Goal: Task Accomplishment & Management: Use online tool/utility

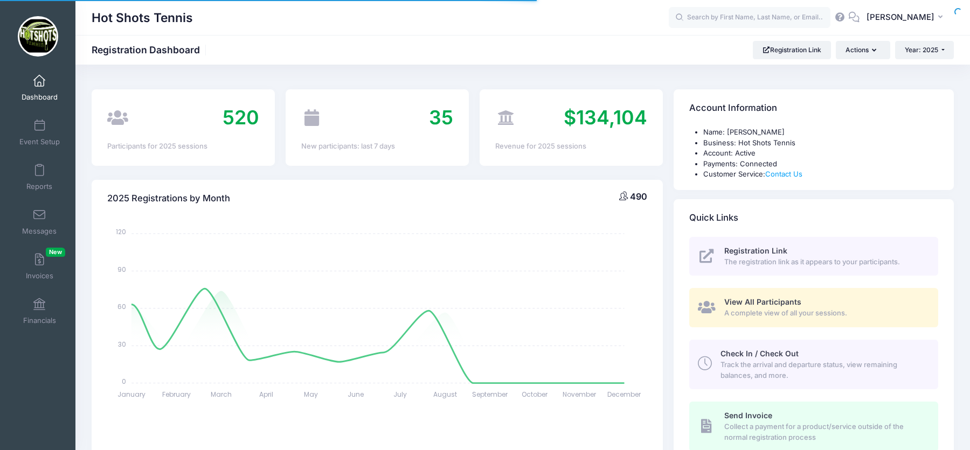
select select
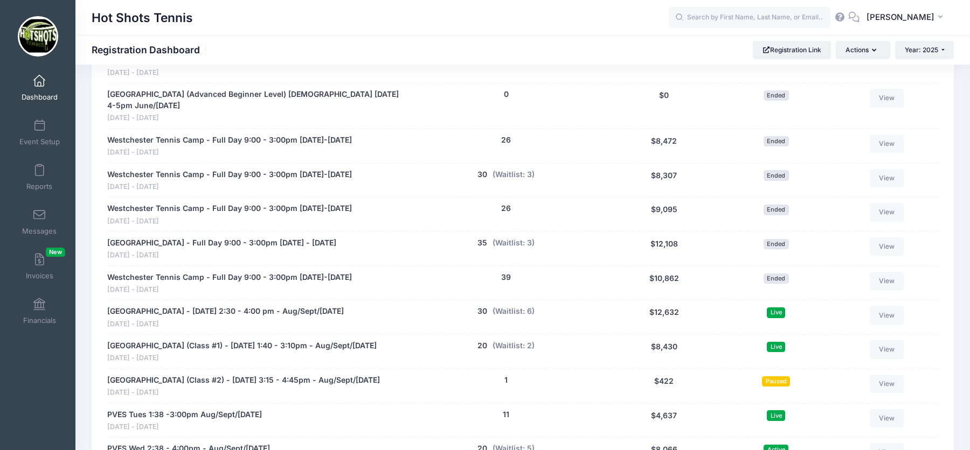
scroll to position [1690, 0]
click at [372, 340] on link "Broadway Elementary (Class #1) - Tuesday 1:40 - 3:10pm - Aug/Sept/Oct 2025" at bounding box center [241, 345] width 269 height 11
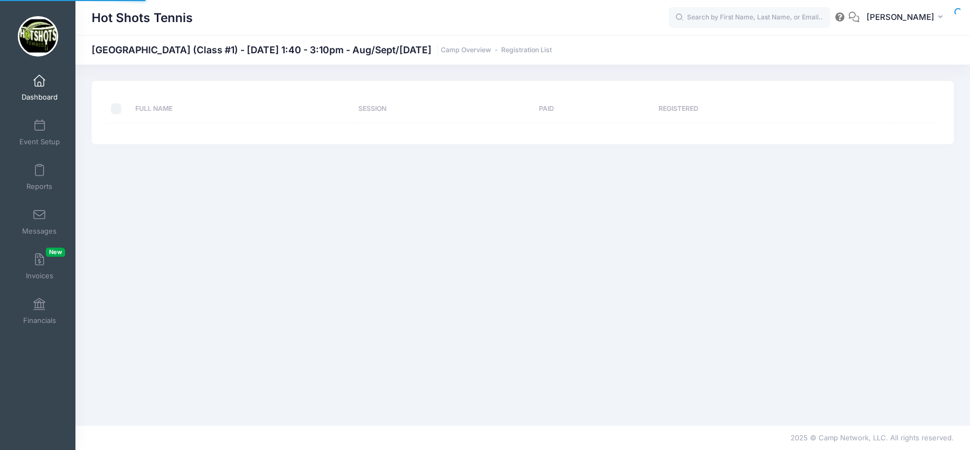
select select "10"
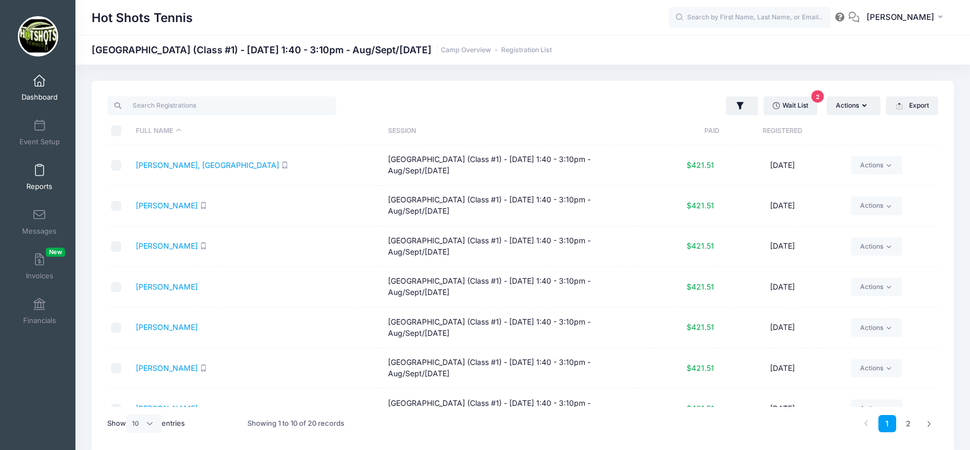
click at [45, 173] on link "Reports" at bounding box center [39, 177] width 51 height 38
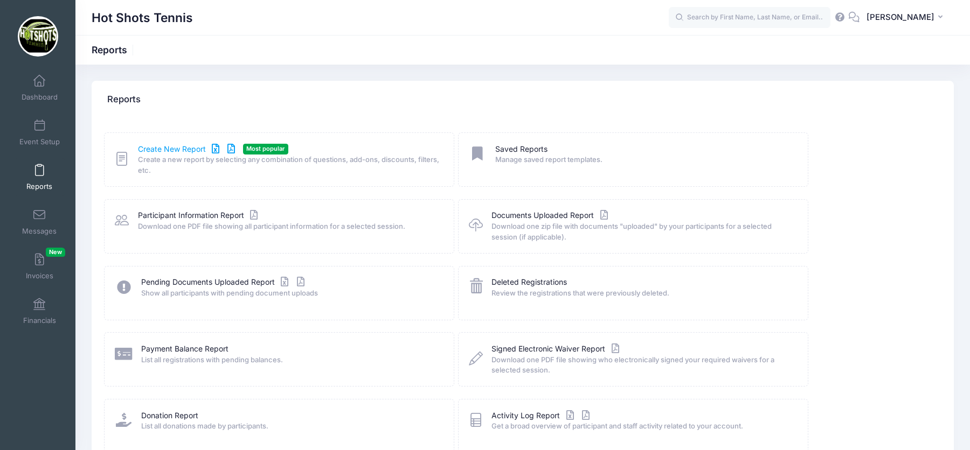
click at [179, 145] on link "Create New Report" at bounding box center [188, 149] width 100 height 11
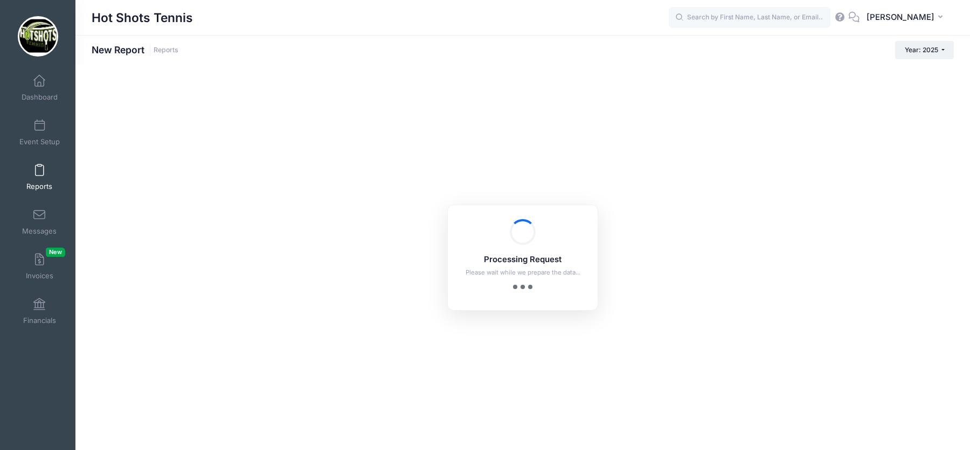
checkbox input "true"
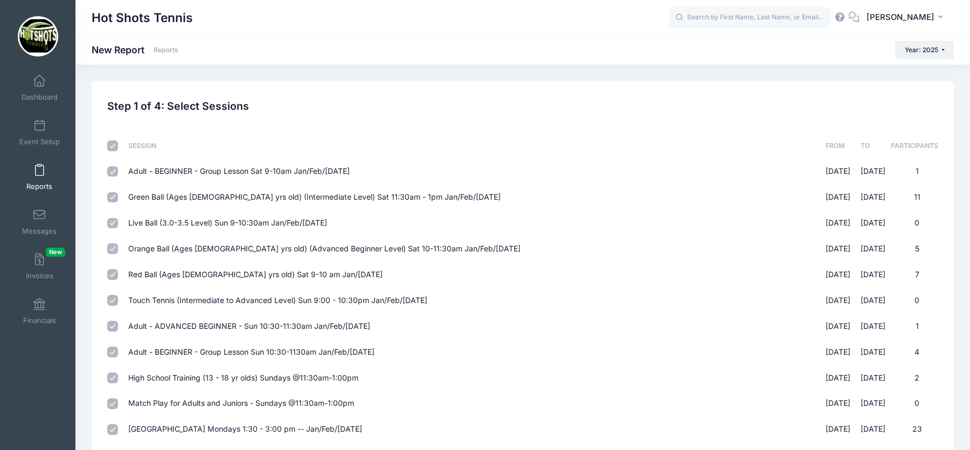
click at [113, 150] on input "checkbox" at bounding box center [112, 146] width 11 height 11
checkbox input "false"
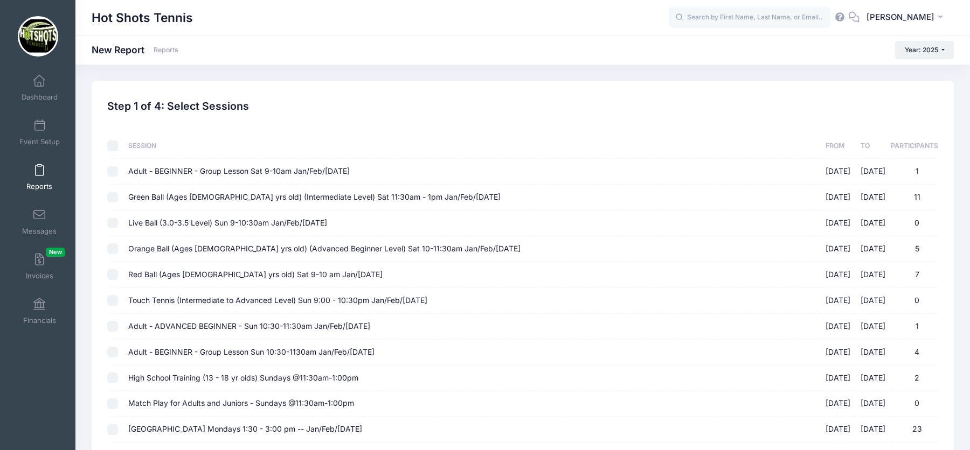
checkbox input "false"
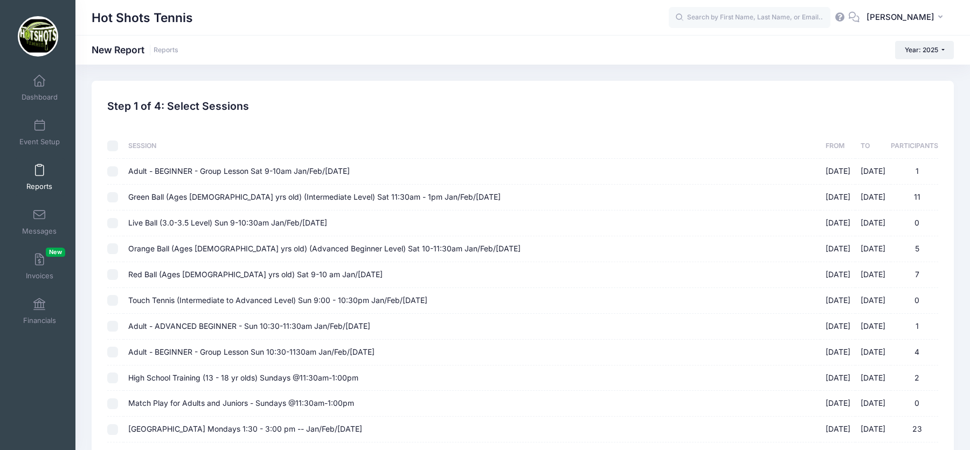
checkbox input "false"
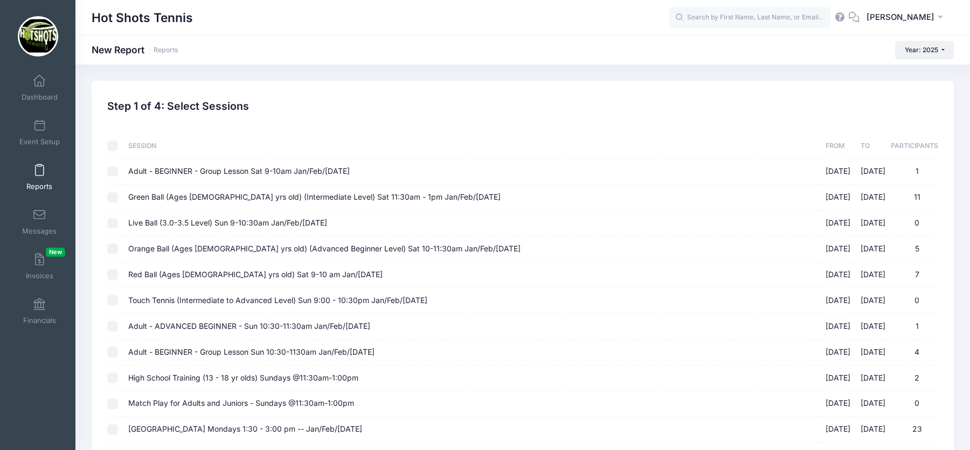
checkbox input "false"
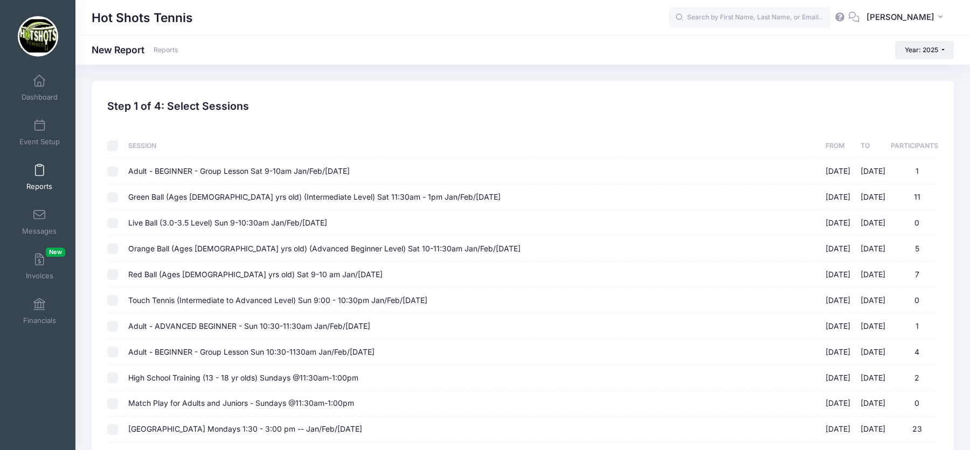
checkbox input "false"
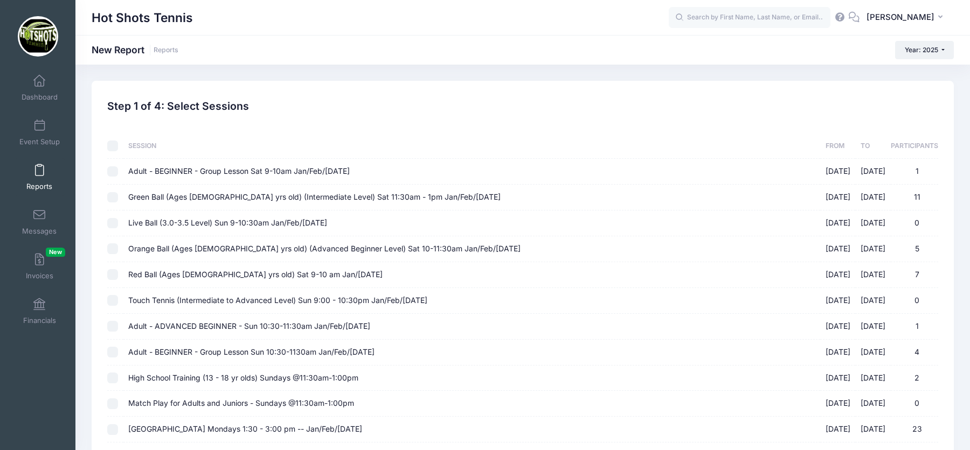
checkbox input "false"
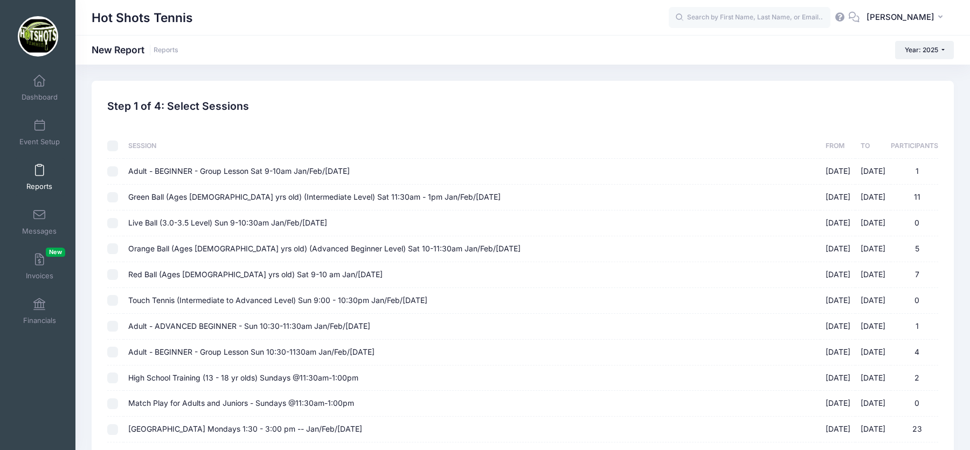
checkbox input "false"
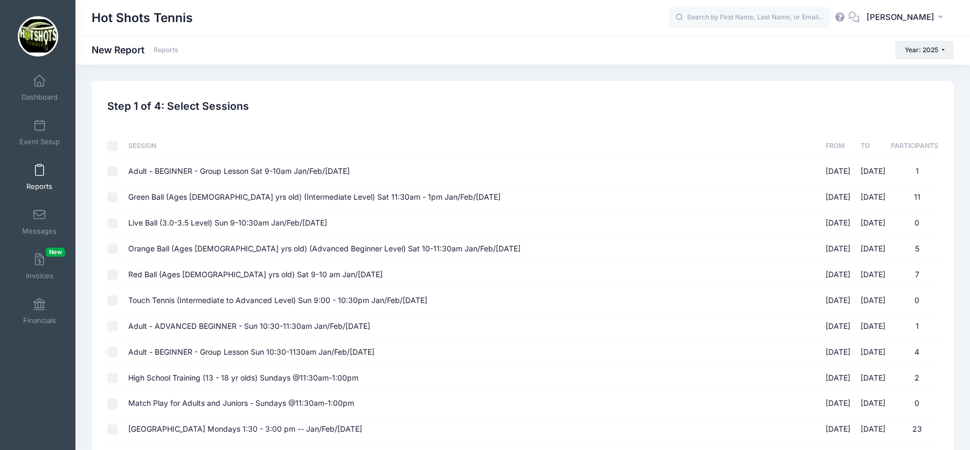
checkbox input "false"
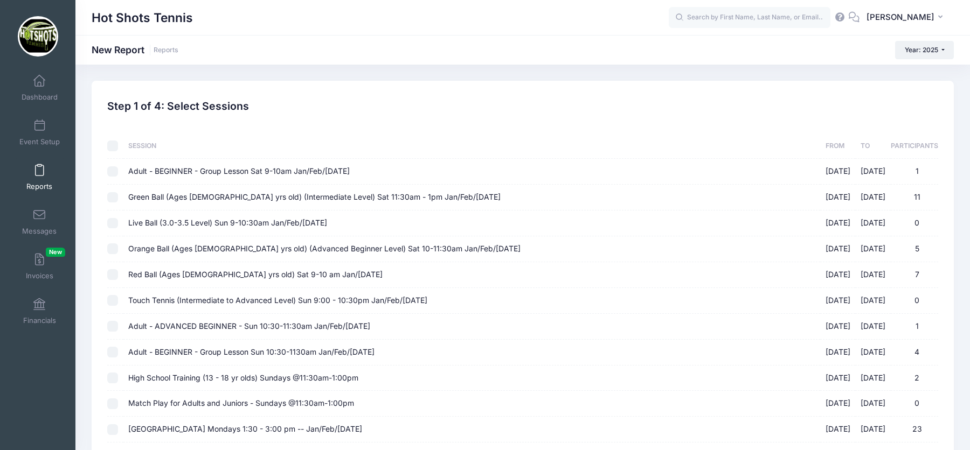
checkbox input "false"
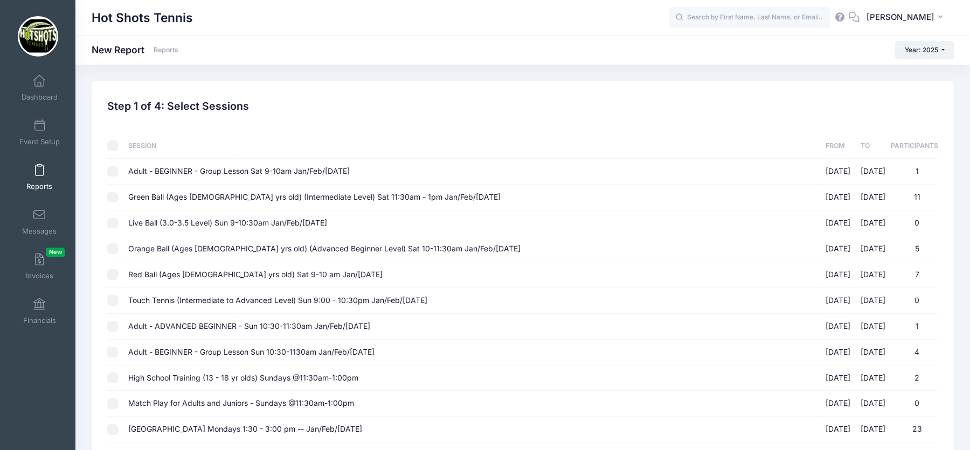
checkbox input "false"
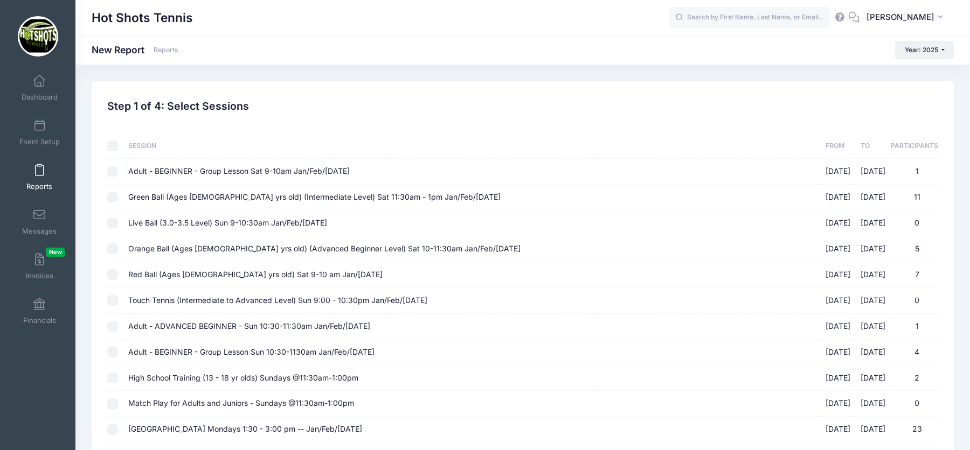
checkbox input "false"
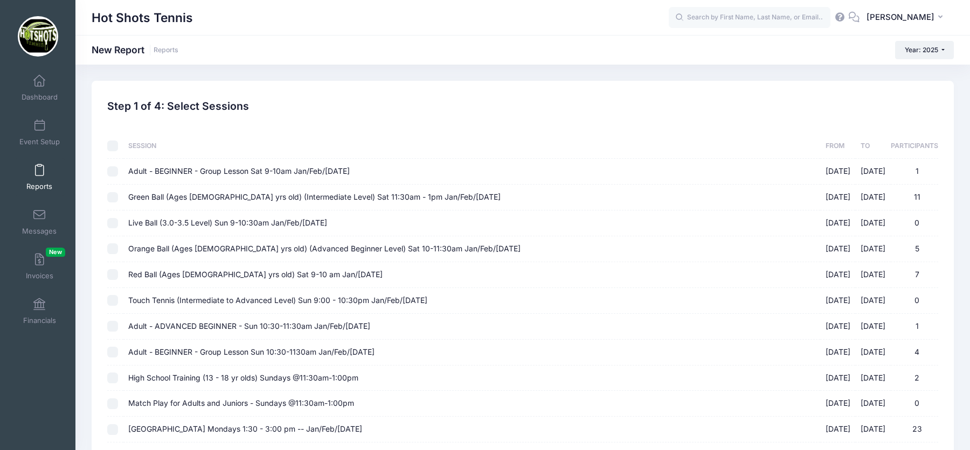
checkbox input "false"
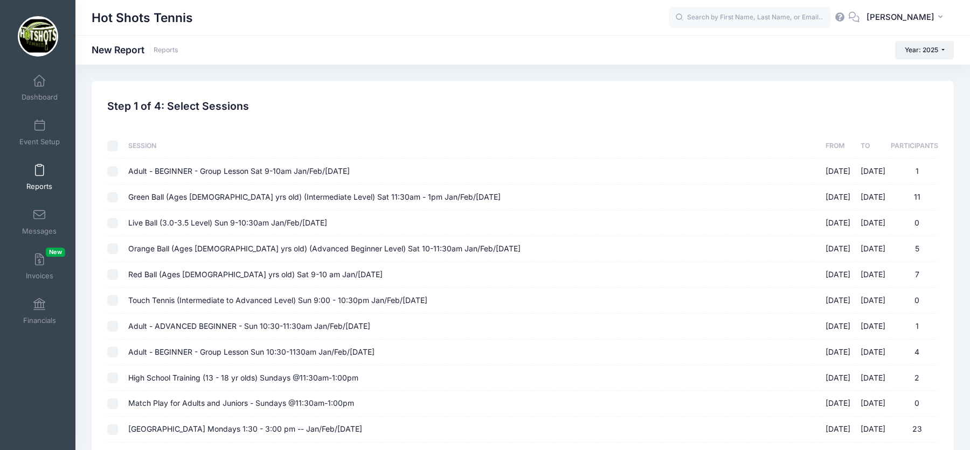
checkbox input "false"
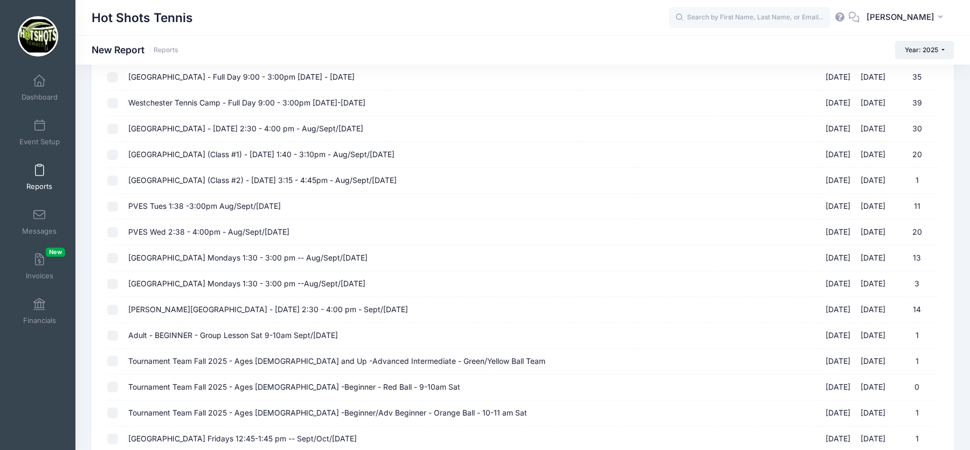
scroll to position [995, 0]
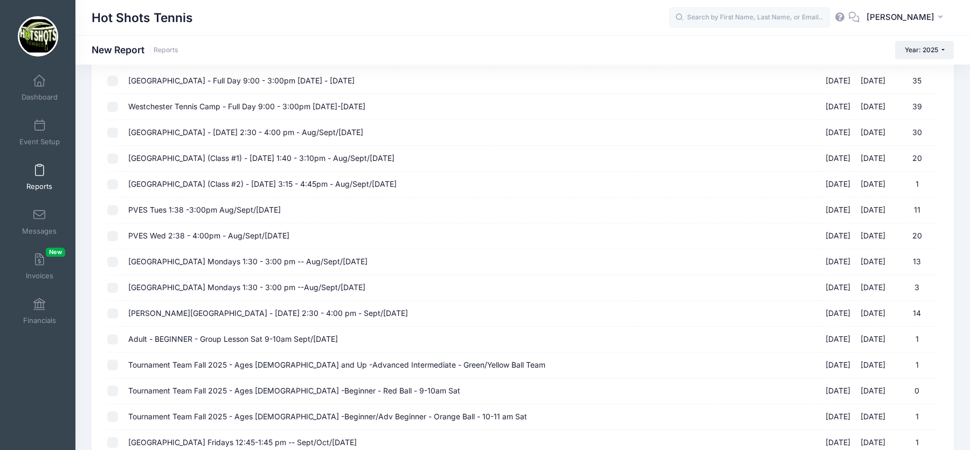
click at [298, 154] on span "[GEOGRAPHIC_DATA] (Class #1) - [DATE] 1:40 - 3:10pm - Aug/Sept/[DATE]" at bounding box center [261, 158] width 266 height 9
click at [118, 154] on input "Broadway Elementary (Class #1) - Tuesday 1:40 - 3:10pm - Aug/Sept/Oct 2025 08/1…" at bounding box center [112, 159] width 11 height 11
click at [114, 154] on input "Broadway Elementary (Class #1) - Tuesday 1:40 - 3:10pm - Aug/Sept/Oct 2025 08/1…" at bounding box center [112, 159] width 11 height 11
checkbox input "false"
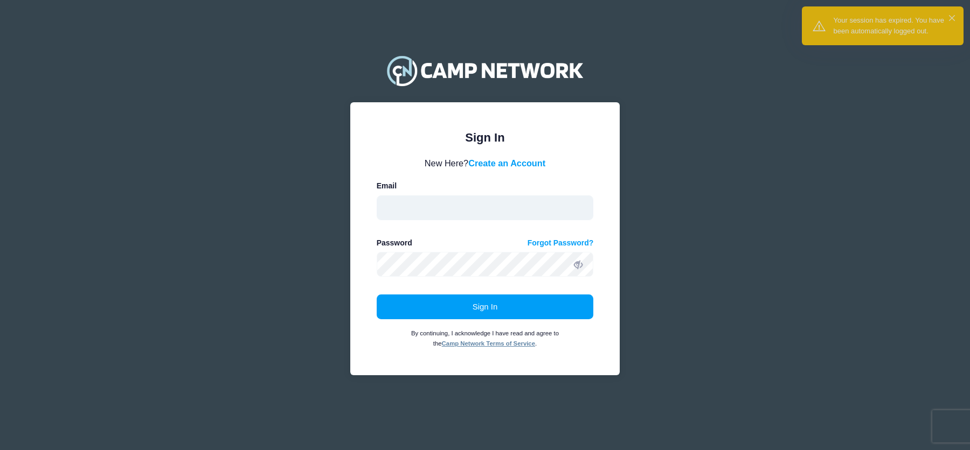
click at [497, 203] on input "email" at bounding box center [485, 208] width 217 height 25
type input "hotshotstennisorg1@gmail.com"
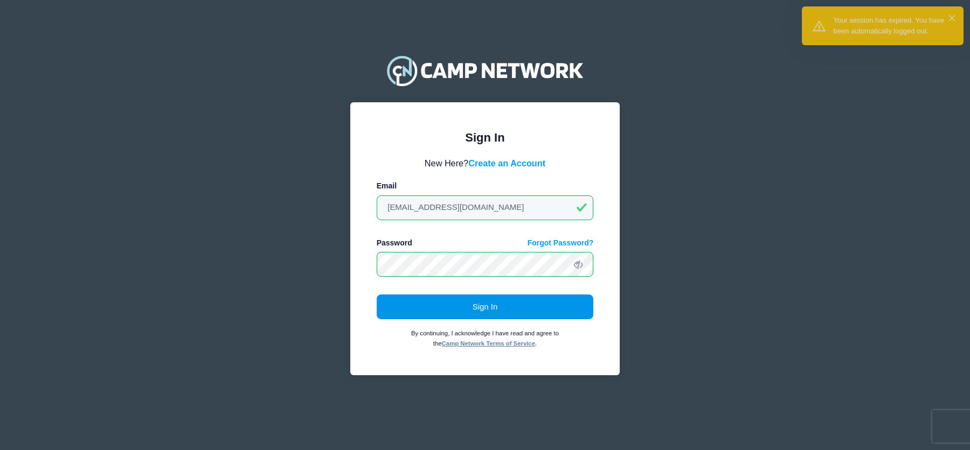
click at [480, 299] on button "Sign In" at bounding box center [485, 307] width 217 height 25
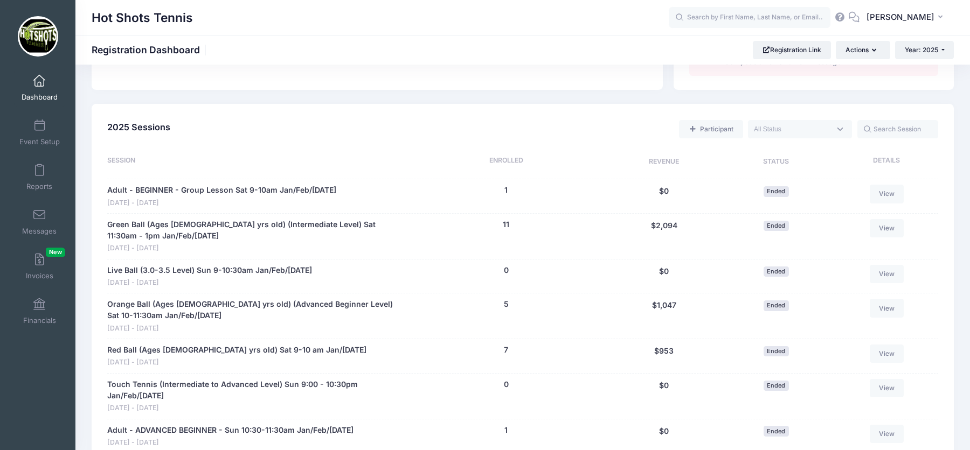
scroll to position [407, 0]
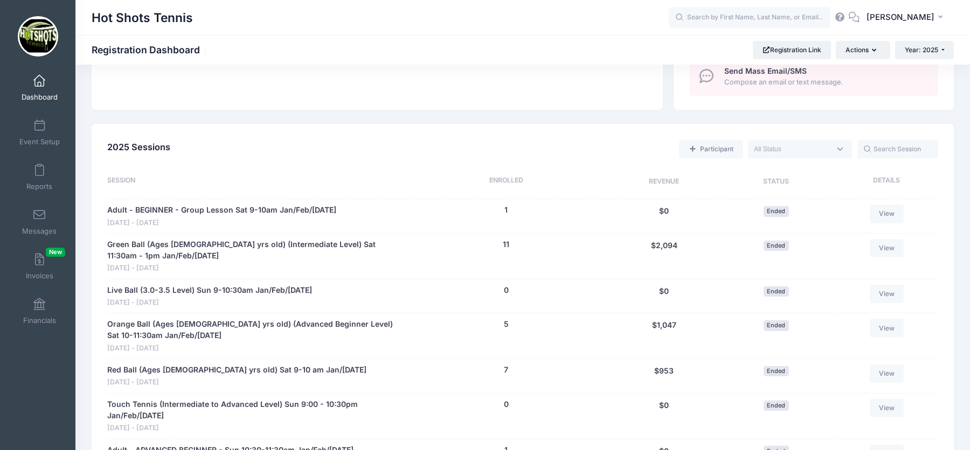
click at [790, 148] on textarea "Search" at bounding box center [792, 149] width 77 height 10
select select "future"
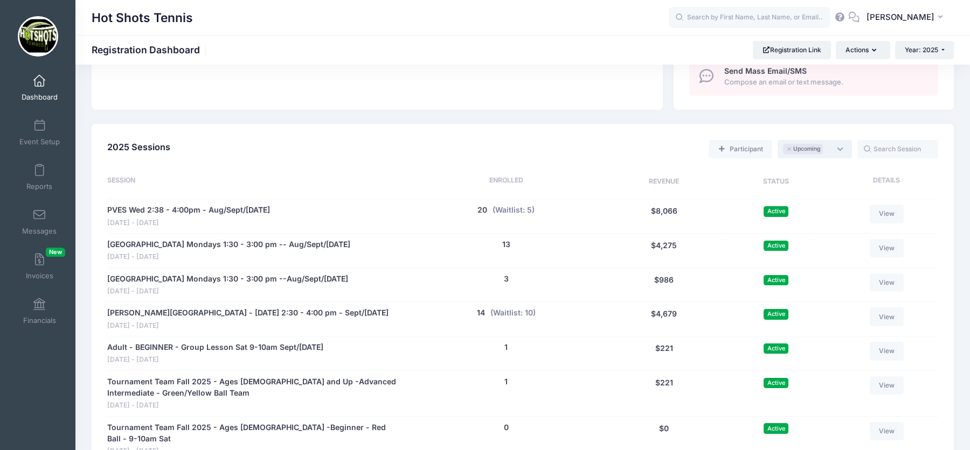
click at [845, 147] on span "× Upcoming" at bounding box center [815, 149] width 74 height 18
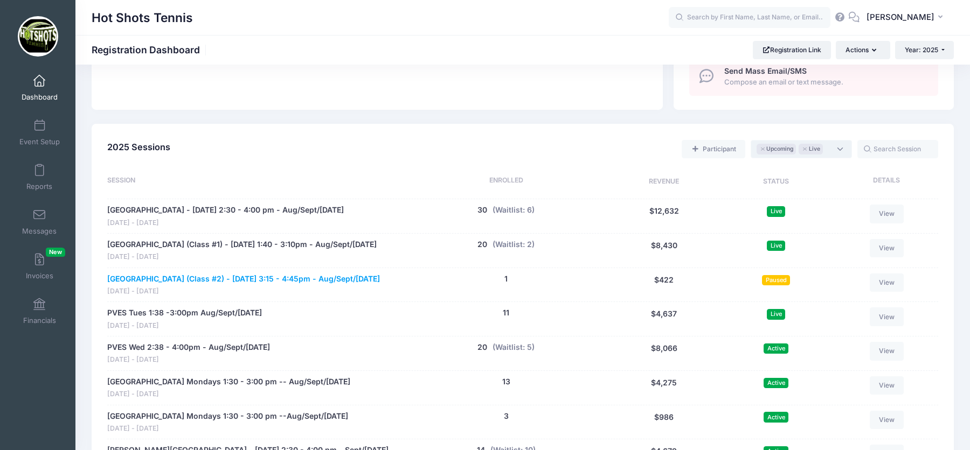
click at [356, 279] on link "[GEOGRAPHIC_DATA] (Class #2) - [DATE] 3:15 - 4:45pm - Aug/Sept/[DATE]" at bounding box center [243, 279] width 273 height 11
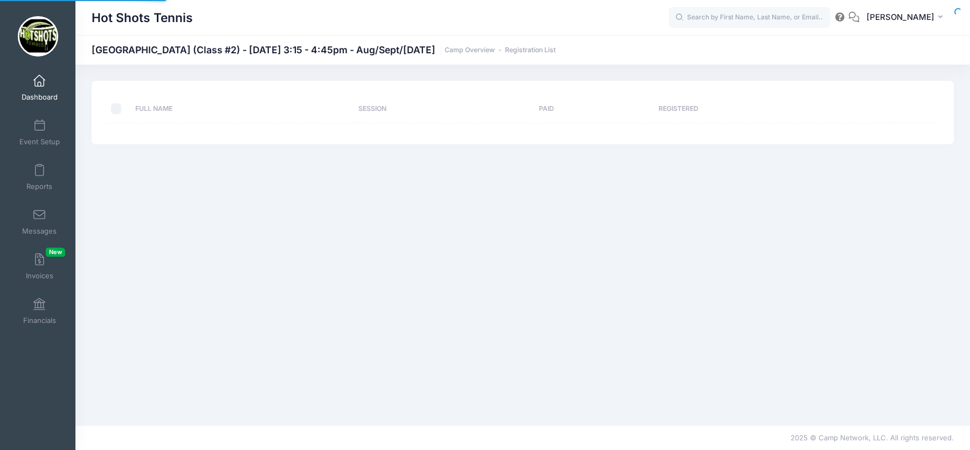
select select "10"
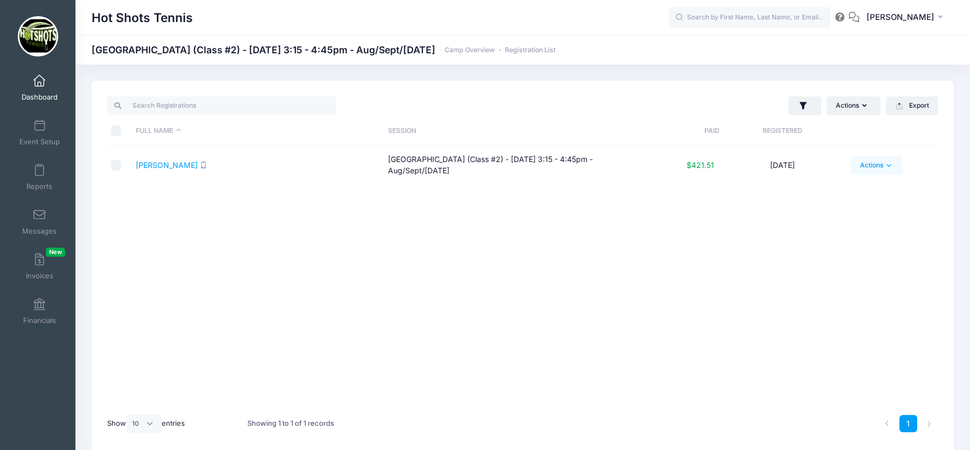
click at [885, 166] on icon at bounding box center [889, 166] width 8 height 8
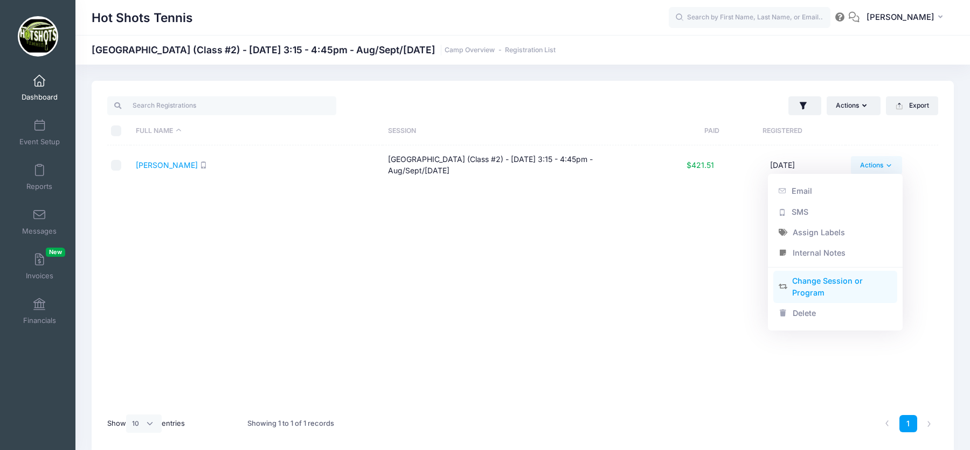
click at [853, 281] on link "Change Session or Program" at bounding box center [835, 287] width 124 height 32
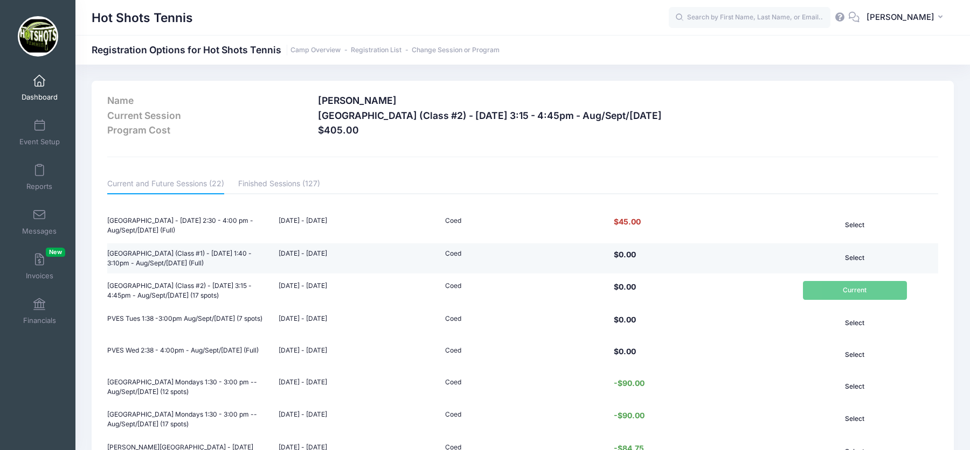
click at [866, 256] on button "Select" at bounding box center [854, 258] width 103 height 18
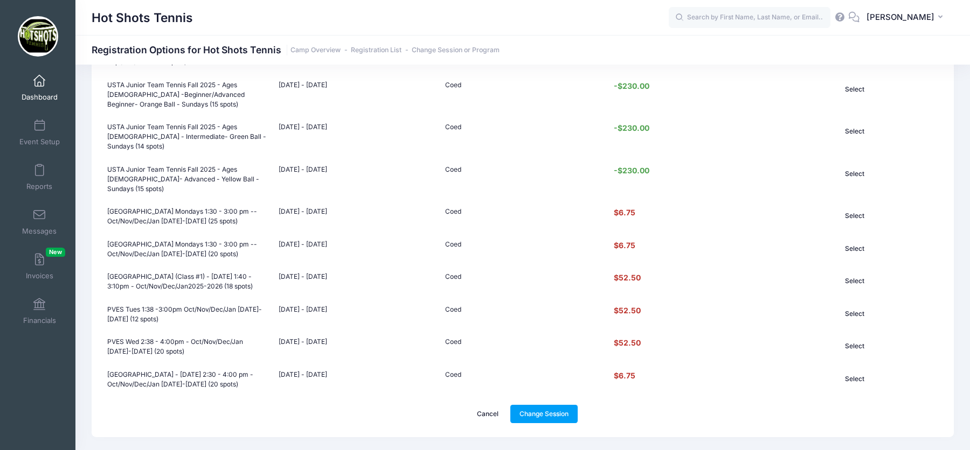
scroll to position [587, 0]
click at [552, 405] on link "Change Session" at bounding box center [544, 414] width 68 height 18
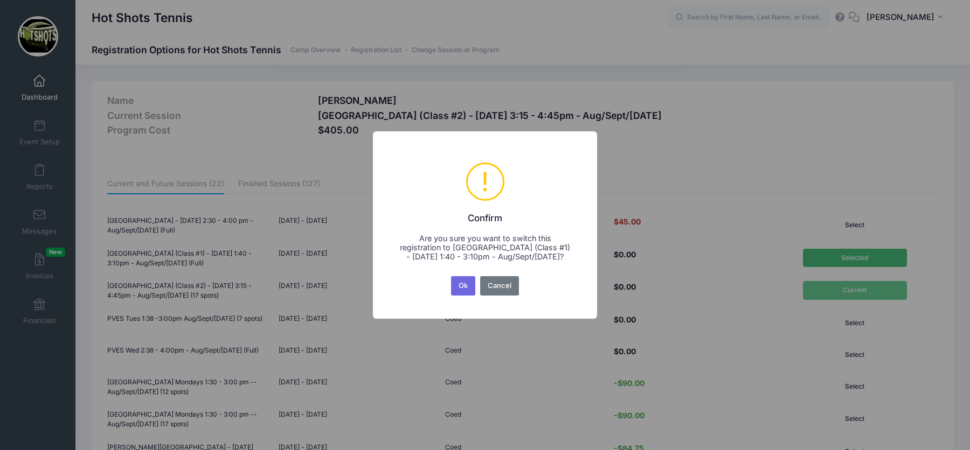
click at [461, 287] on button "Ok" at bounding box center [463, 285] width 25 height 19
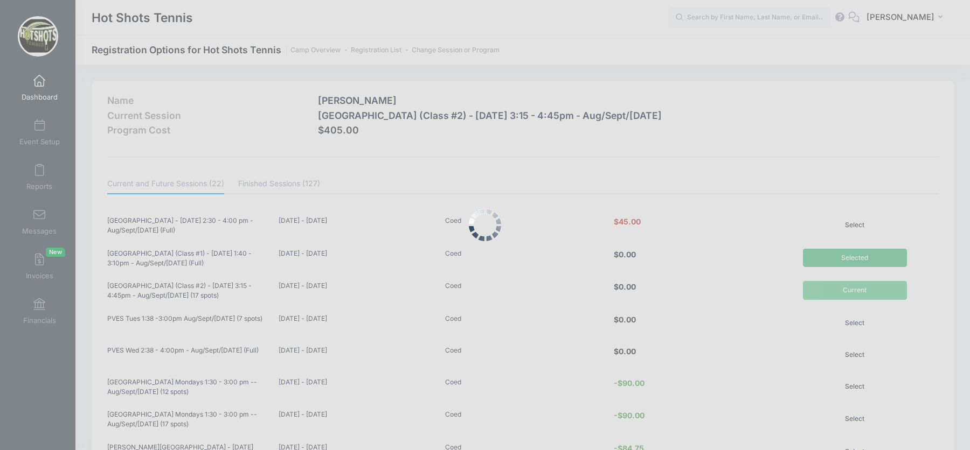
scroll to position [587, 0]
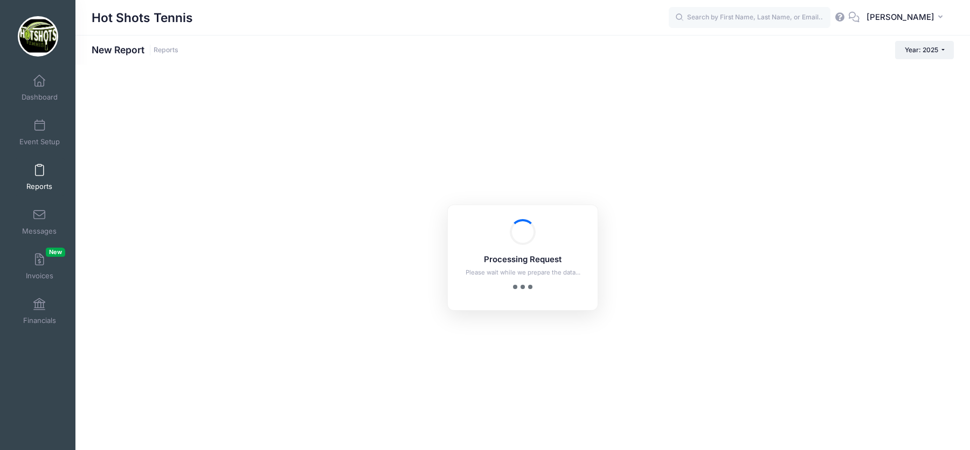
checkbox input "true"
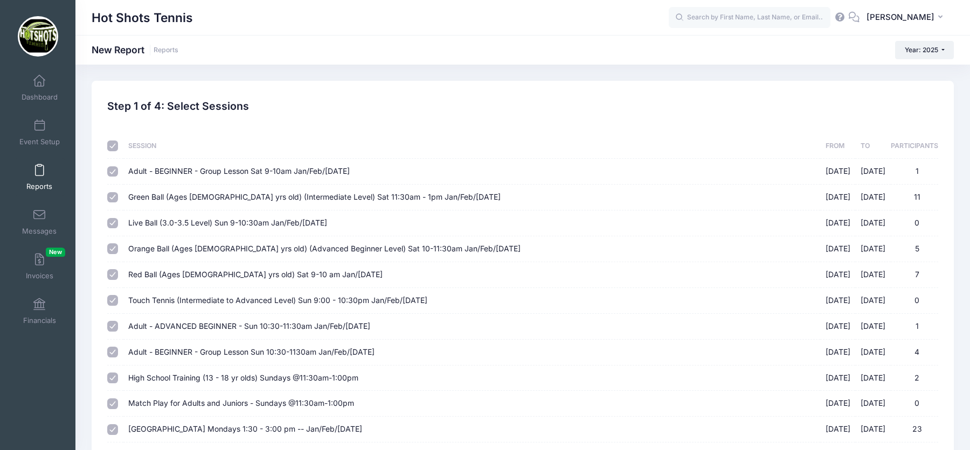
click at [109, 147] on input "checkbox" at bounding box center [112, 146] width 11 height 11
checkbox input "false"
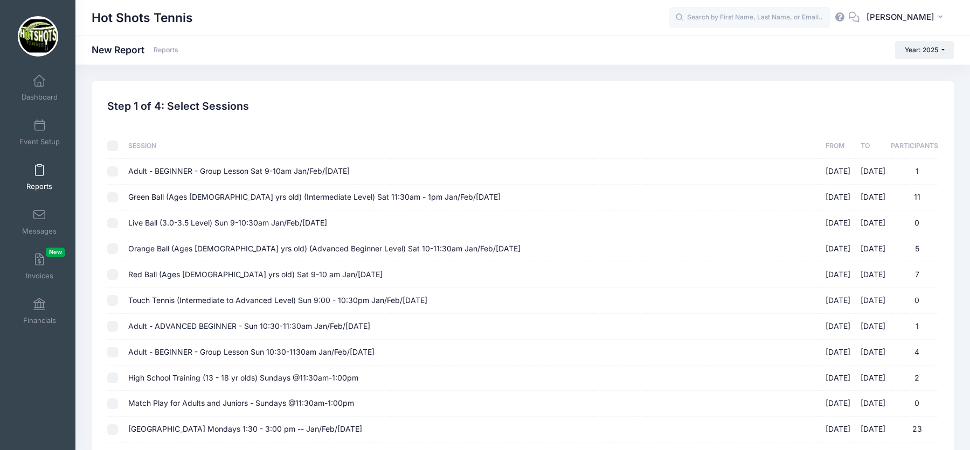
checkbox input "false"
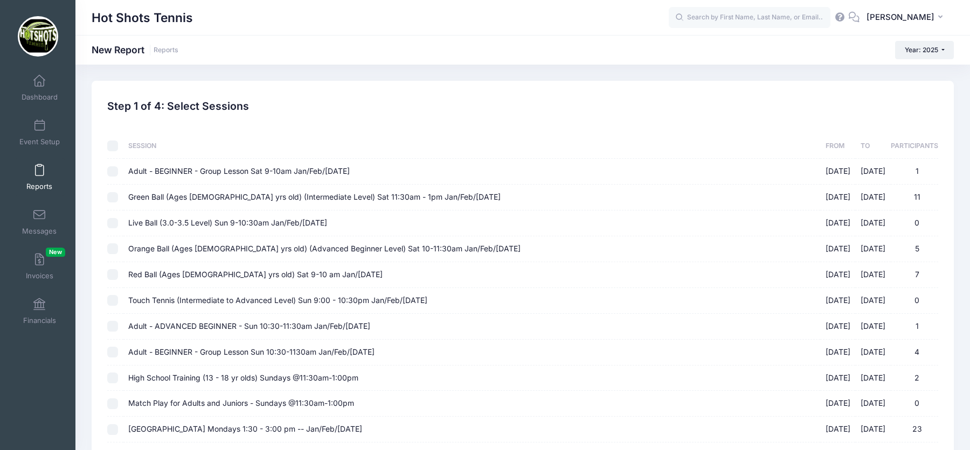
checkbox input "false"
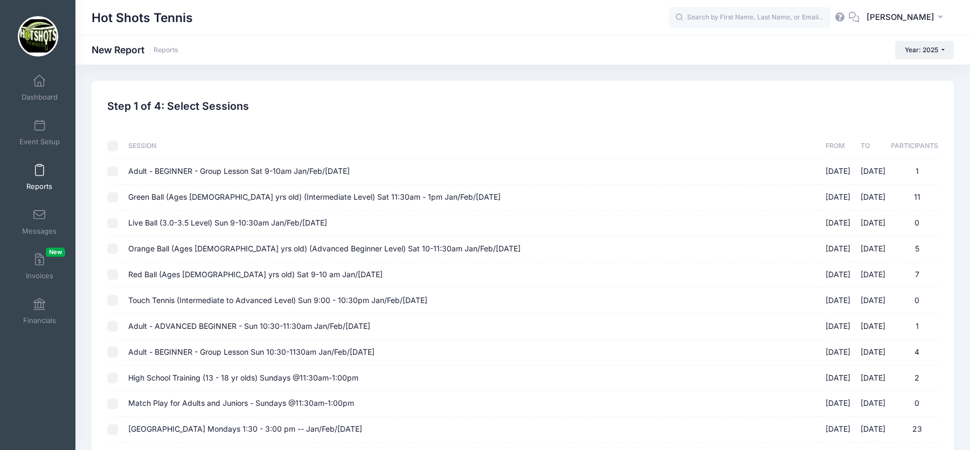
checkbox input "false"
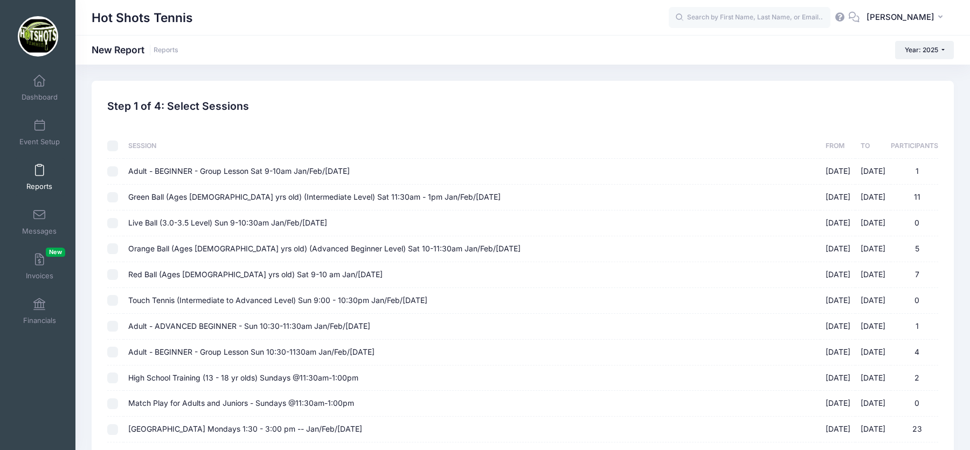
checkbox input "false"
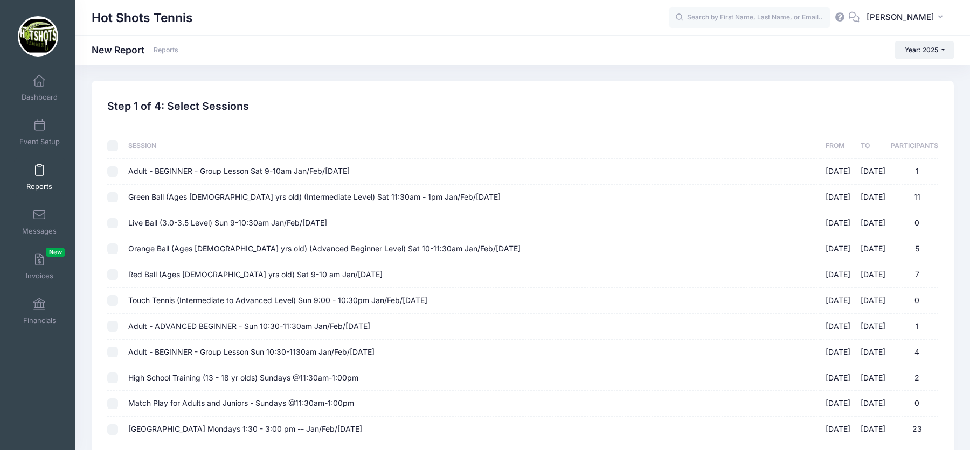
checkbox input "false"
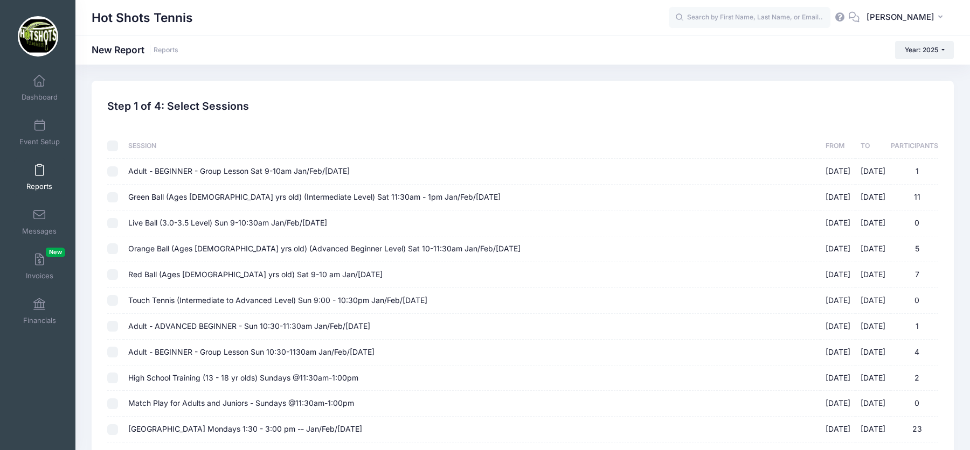
checkbox input "false"
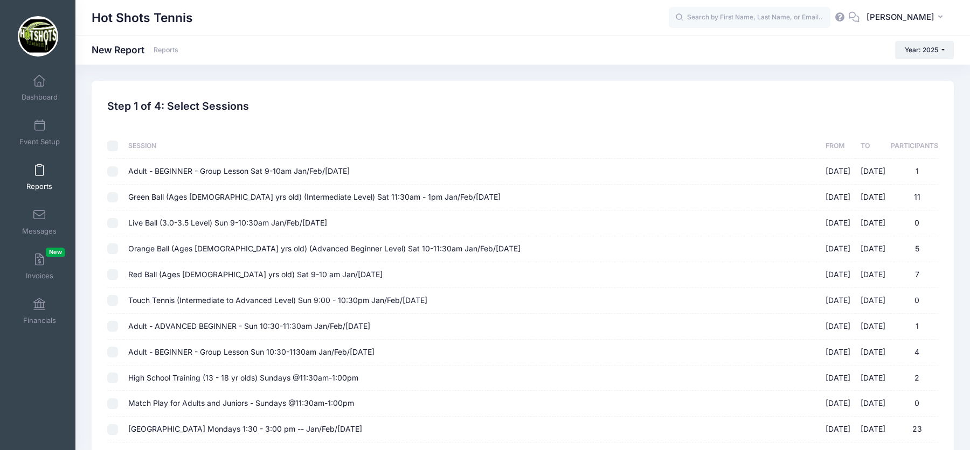
checkbox input "false"
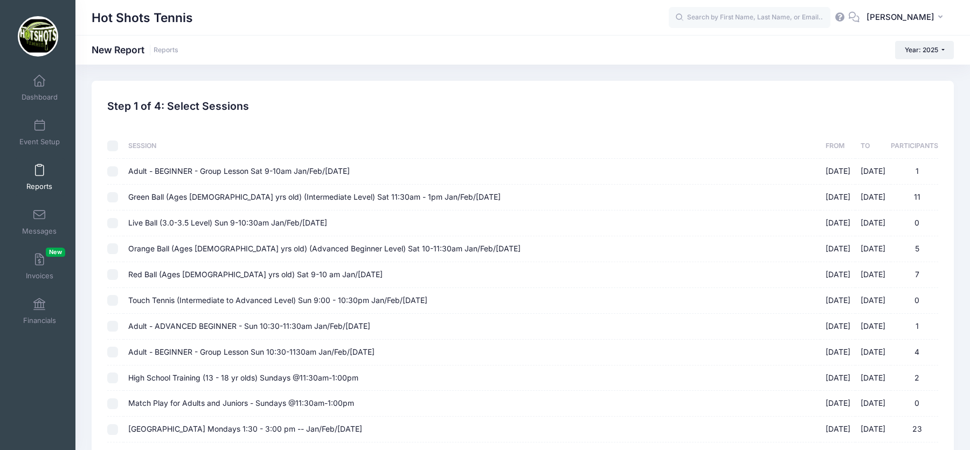
checkbox input "false"
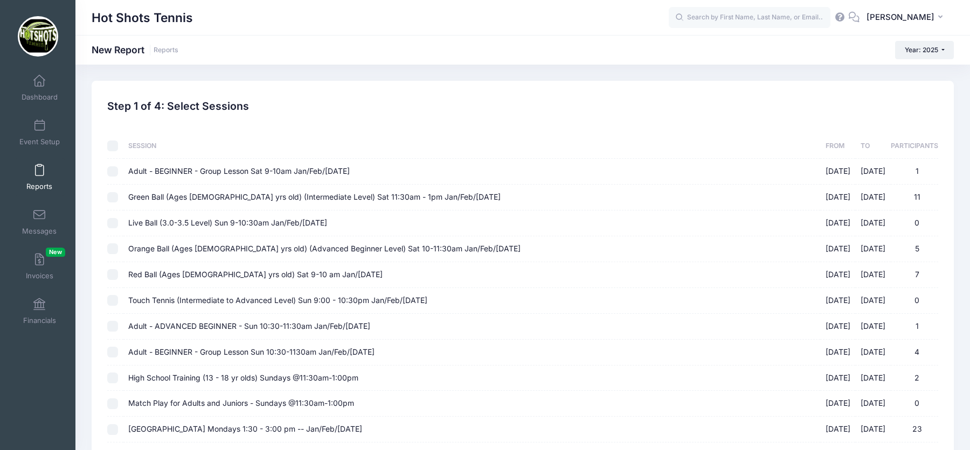
checkbox input "false"
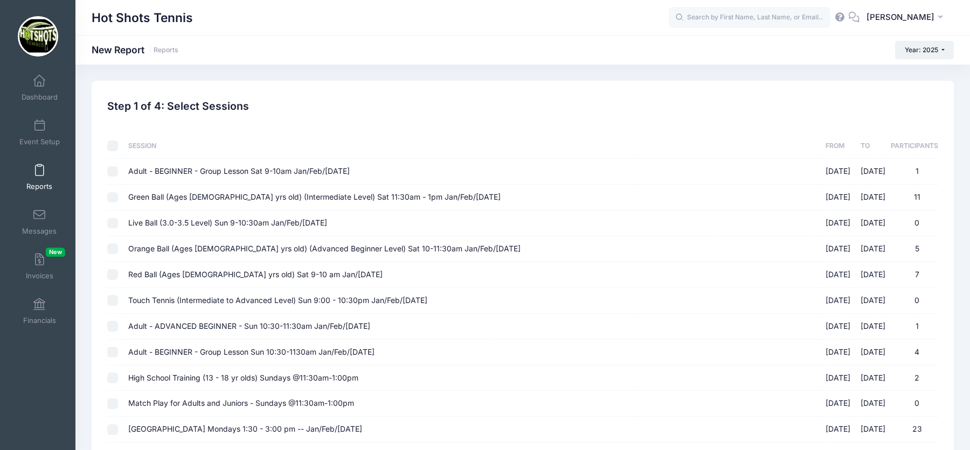
checkbox input "false"
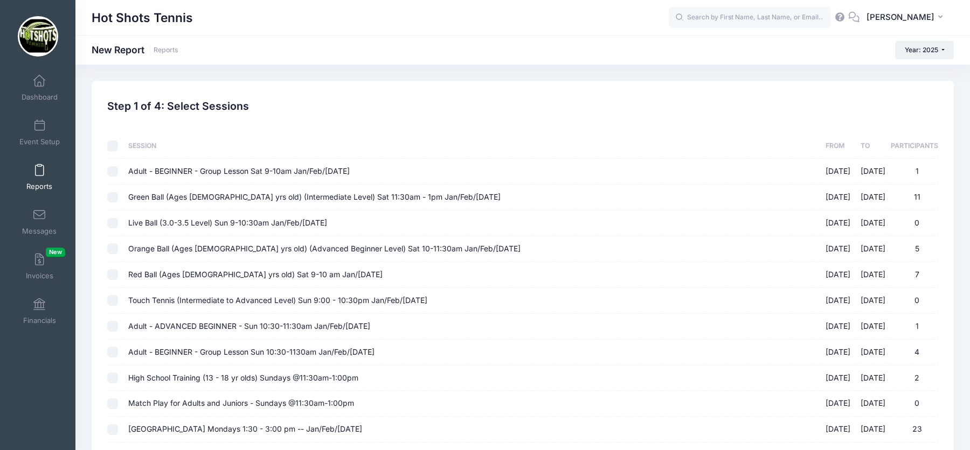
checkbox input "false"
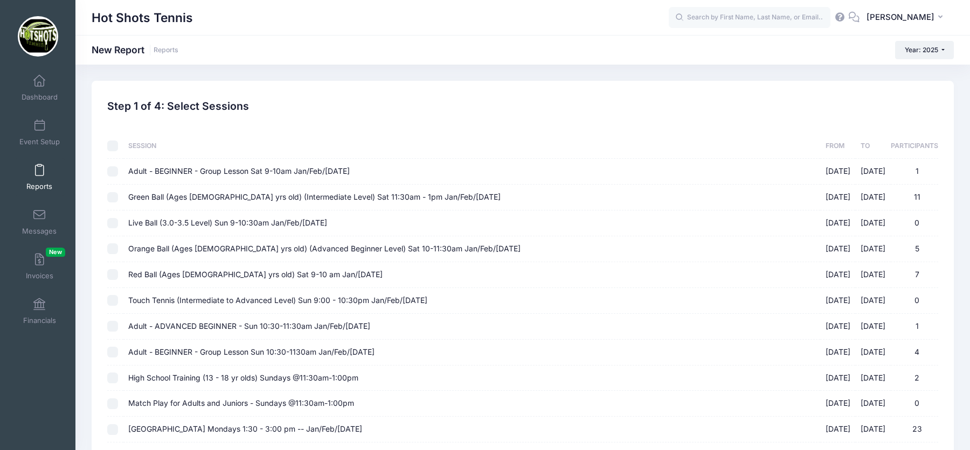
checkbox input "false"
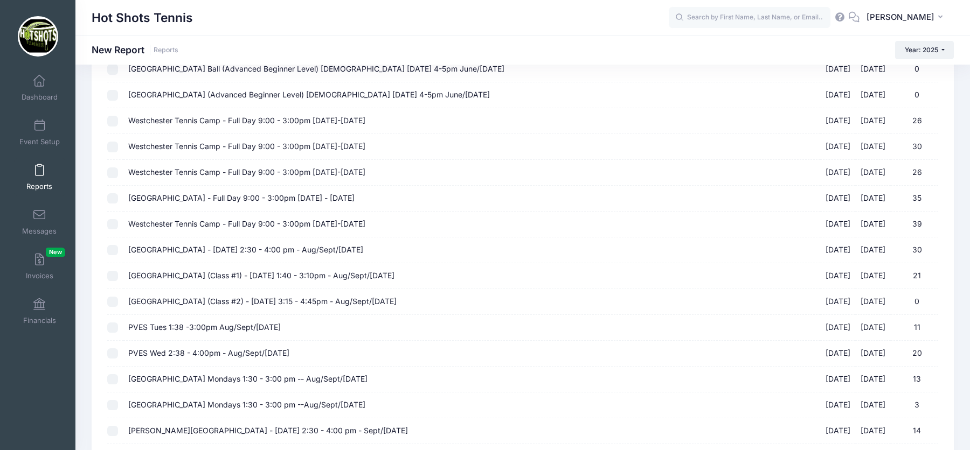
scroll to position [885, 0]
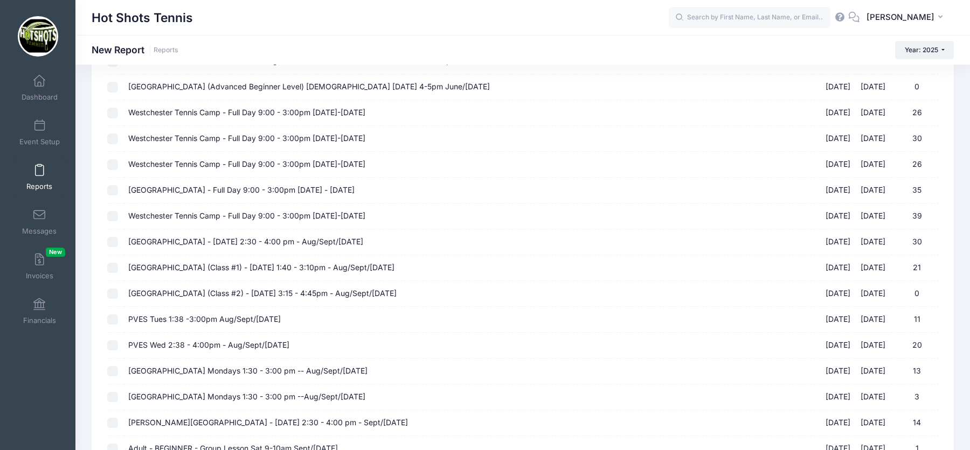
click at [332, 263] on span "Broadway Elementary (Class #1) - Tuesday 1:40 - 3:10pm - Aug/Sept/Oct 2025" at bounding box center [261, 267] width 266 height 9
click at [118, 263] on input "Broadway Elementary (Class #1) - Tuesday 1:40 - 3:10pm - Aug/Sept/Oct 2025 08/1…" at bounding box center [112, 268] width 11 height 11
checkbox input "true"
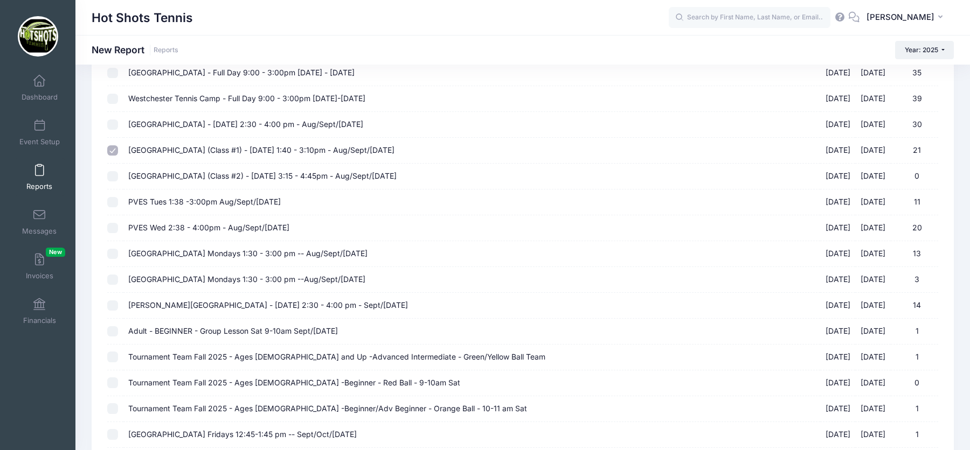
scroll to position [1329, 0]
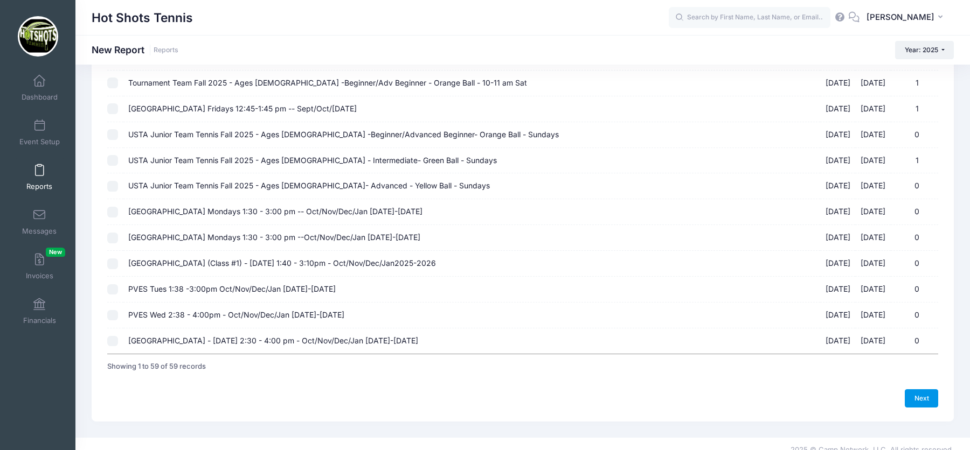
click at [919, 390] on link "Next" at bounding box center [921, 399] width 33 height 18
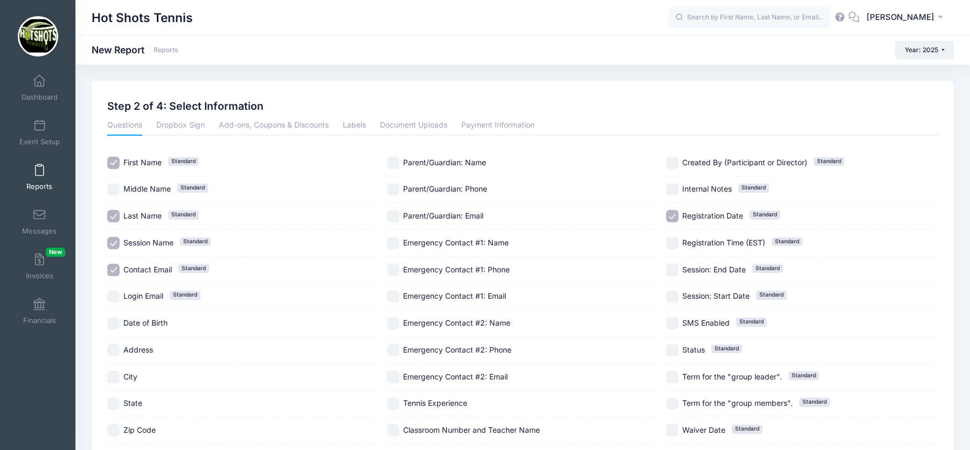
click at [150, 268] on span "Contact Email" at bounding box center [147, 269] width 48 height 9
checkbox input "false"
click at [158, 245] on span "Session Name" at bounding box center [148, 242] width 50 height 9
checkbox input "false"
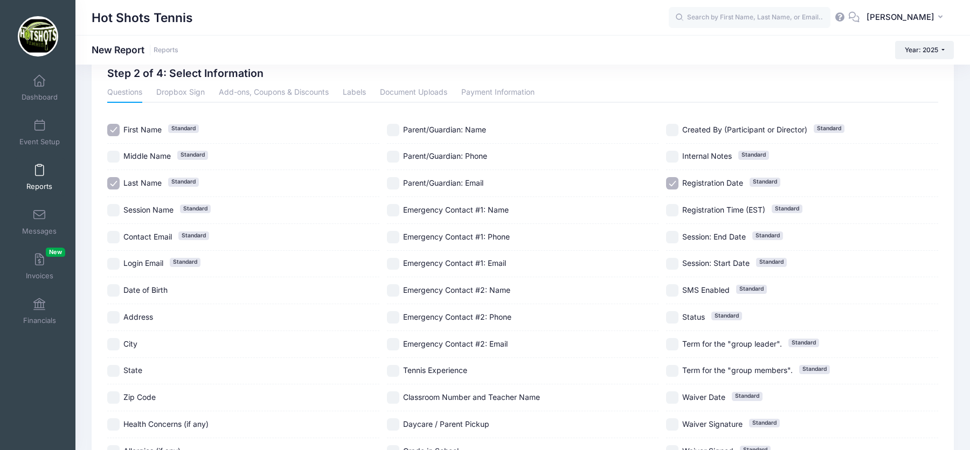
scroll to position [27, 0]
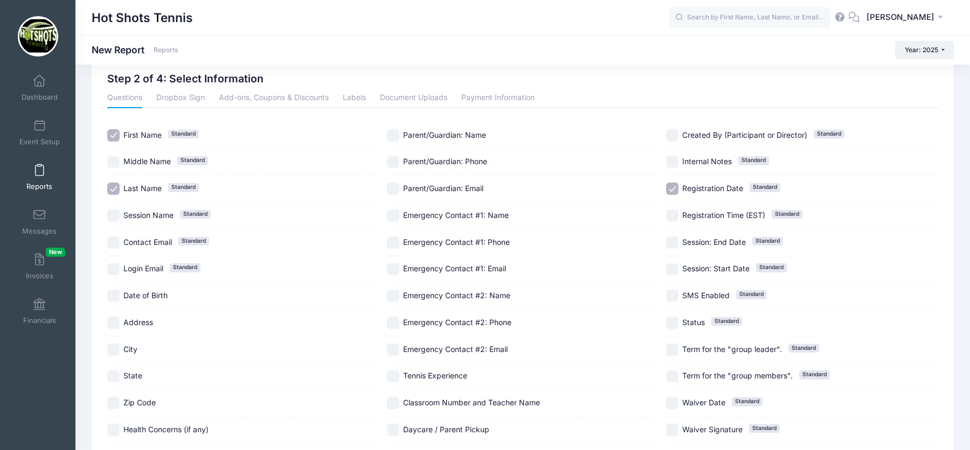
click at [668, 188] on input "Registration Date Standard" at bounding box center [672, 189] width 12 height 12
checkbox input "false"
click at [398, 160] on input "Parent/Guardian: Phone" at bounding box center [393, 162] width 12 height 12
checkbox input "true"
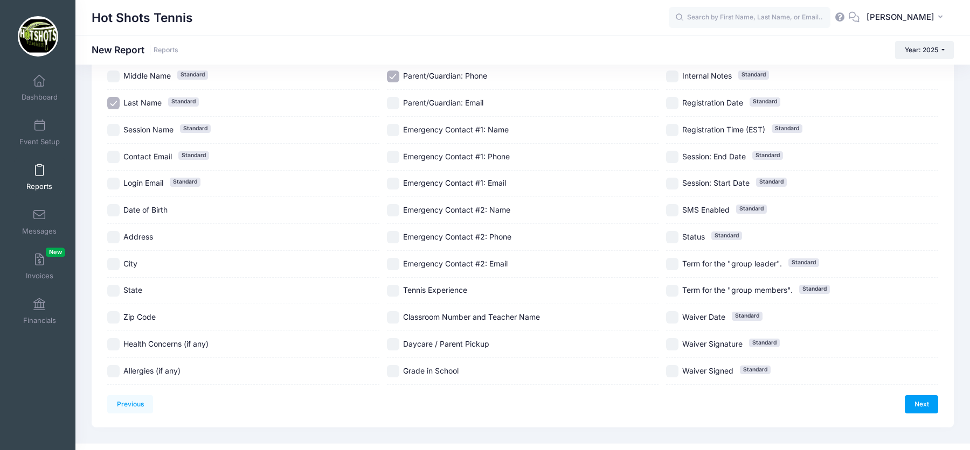
scroll to position [120, 0]
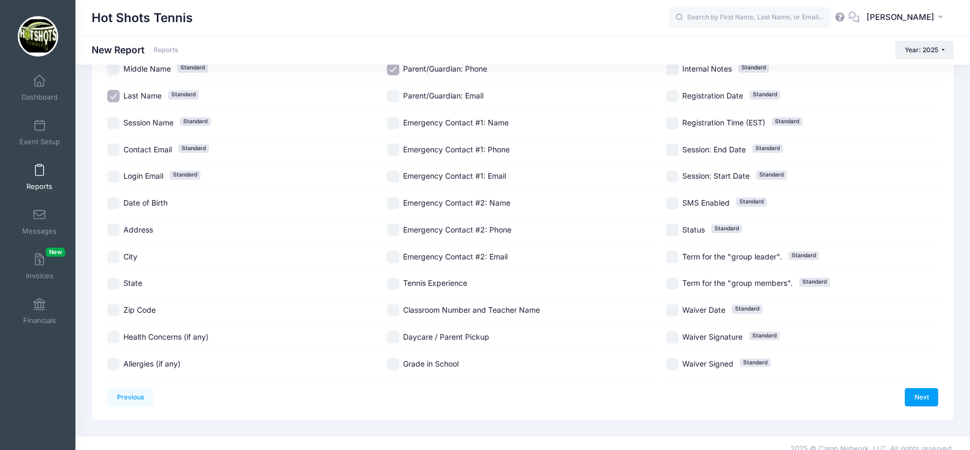
click at [412, 306] on span "Classroom Number and Teacher Name" at bounding box center [471, 310] width 137 height 9
checkbox input "true"
click at [424, 334] on span "Daycare / Parent Pickup" at bounding box center [446, 336] width 86 height 9
checkbox input "true"
click at [424, 362] on span "Grade in School" at bounding box center [430, 363] width 55 height 9
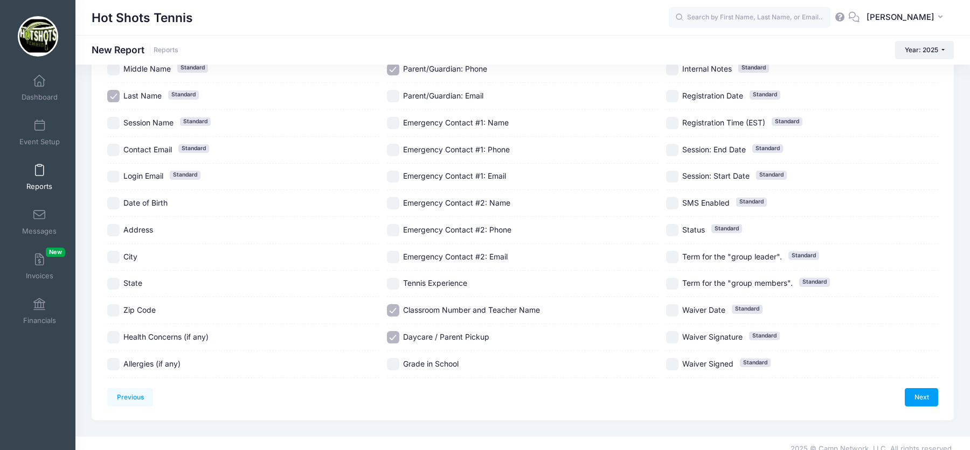
checkbox input "true"
click at [926, 393] on link "Next" at bounding box center [921, 397] width 33 height 18
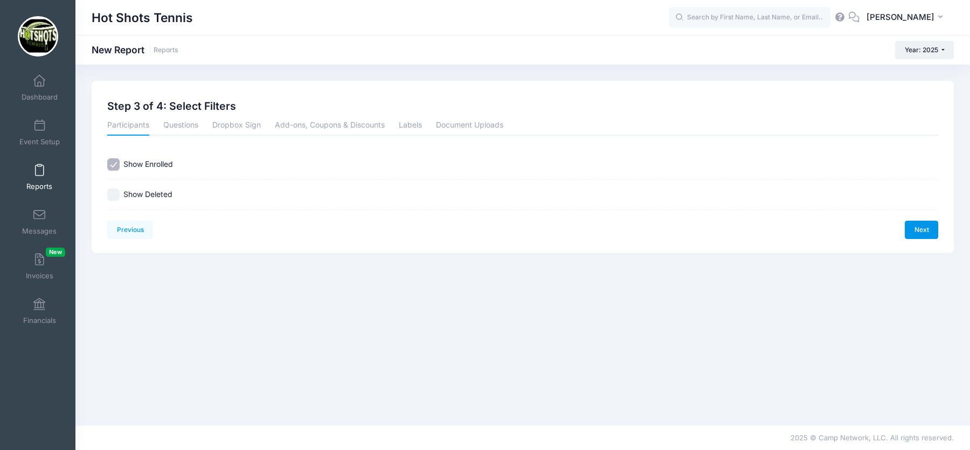
scroll to position [0, 0]
click at [919, 235] on link "Next" at bounding box center [921, 230] width 33 height 18
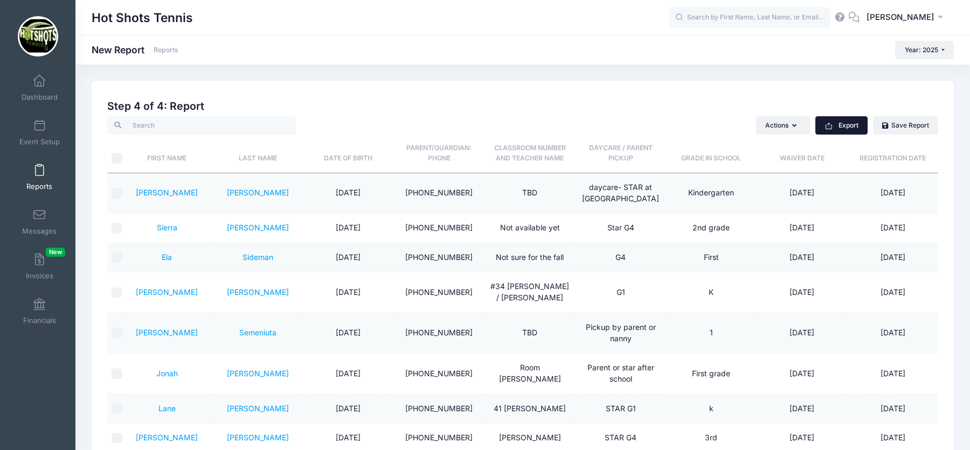
click at [852, 123] on button "Export" at bounding box center [841, 125] width 52 height 18
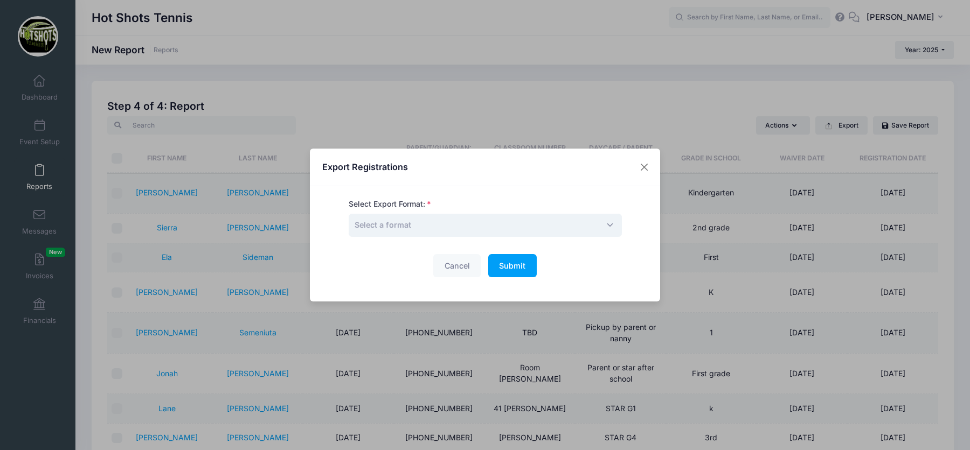
click at [605, 224] on span "Select a format" at bounding box center [485, 225] width 273 height 23
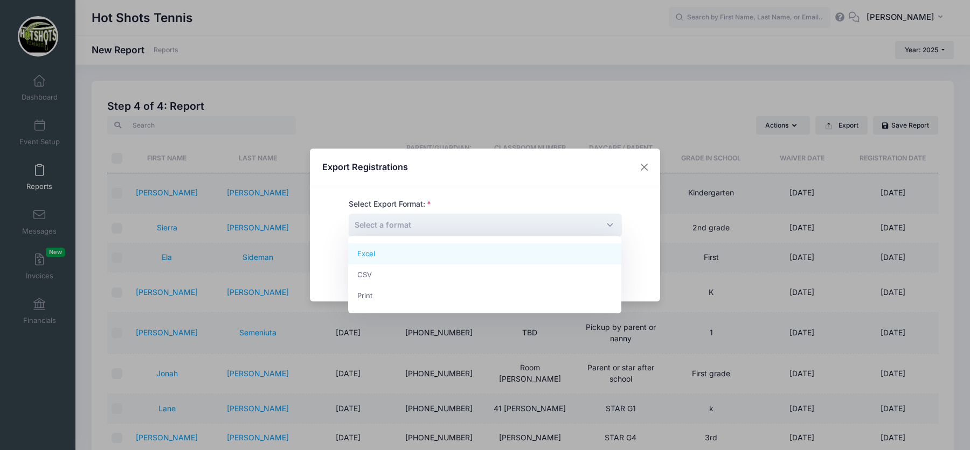
select select "excel"
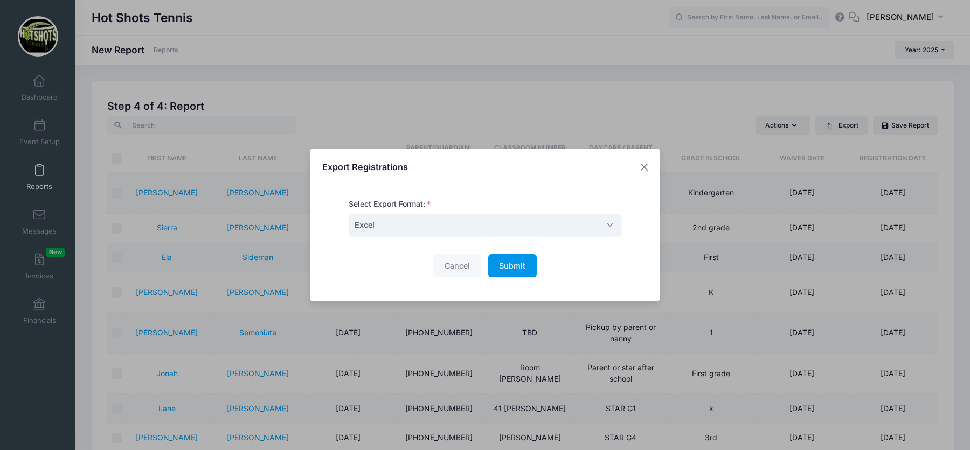
click at [513, 267] on span "Submit" at bounding box center [512, 265] width 26 height 9
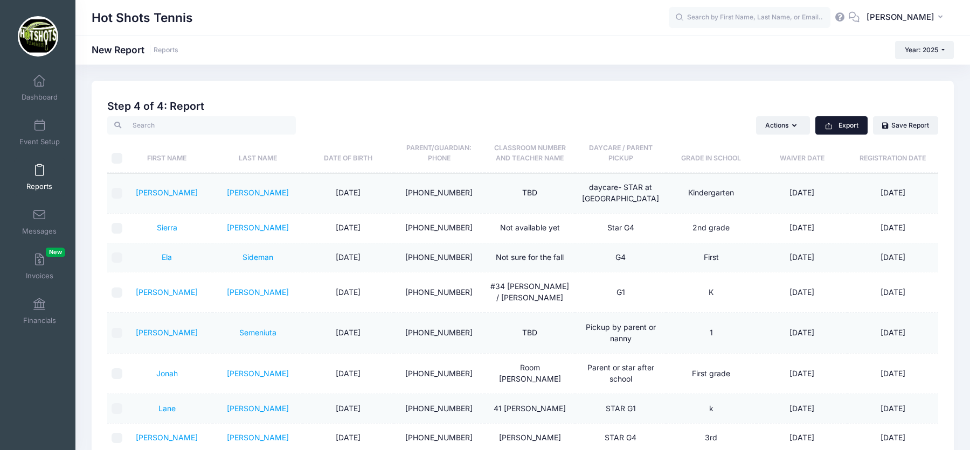
scroll to position [6, 0]
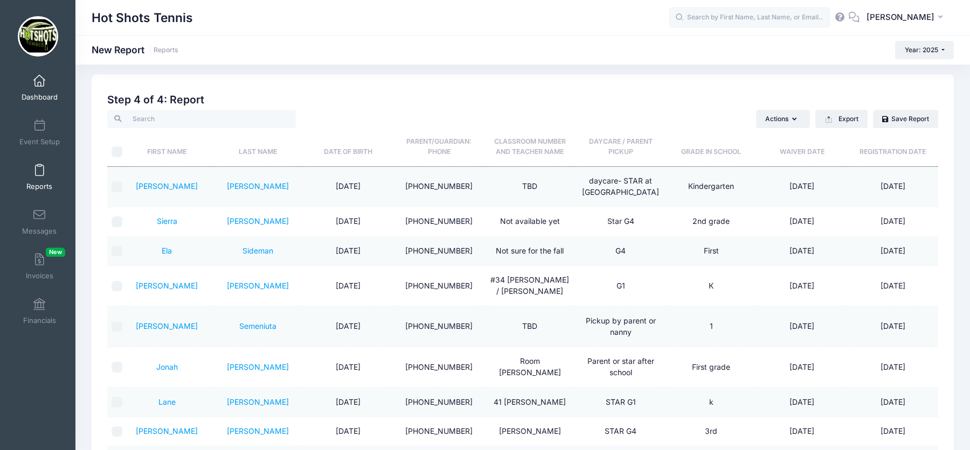
click at [44, 96] on span "Dashboard" at bounding box center [40, 97] width 36 height 9
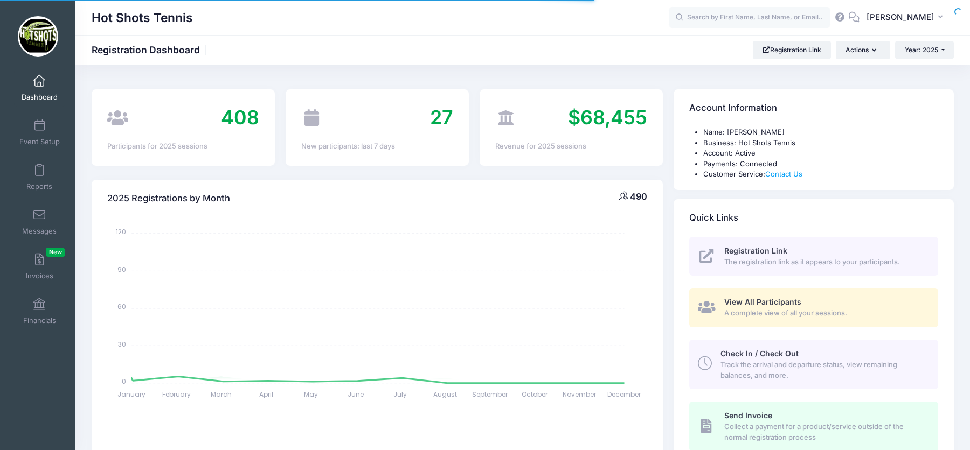
select select
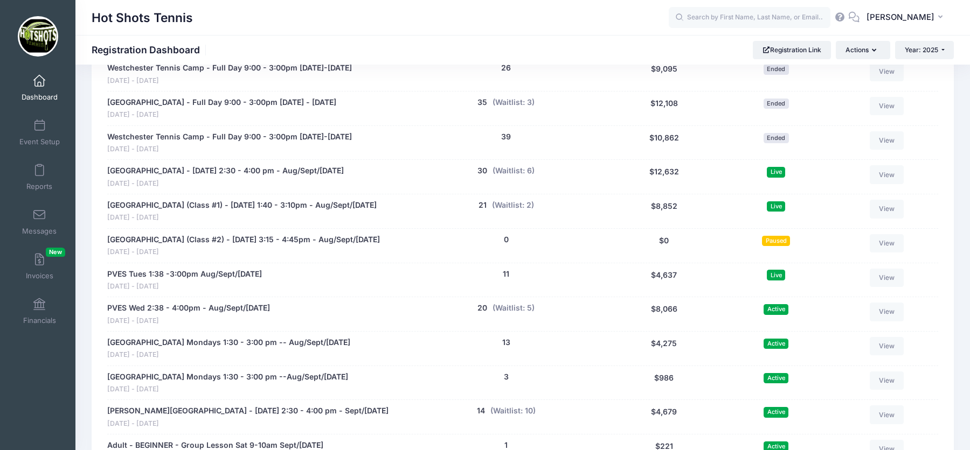
scroll to position [1842, 0]
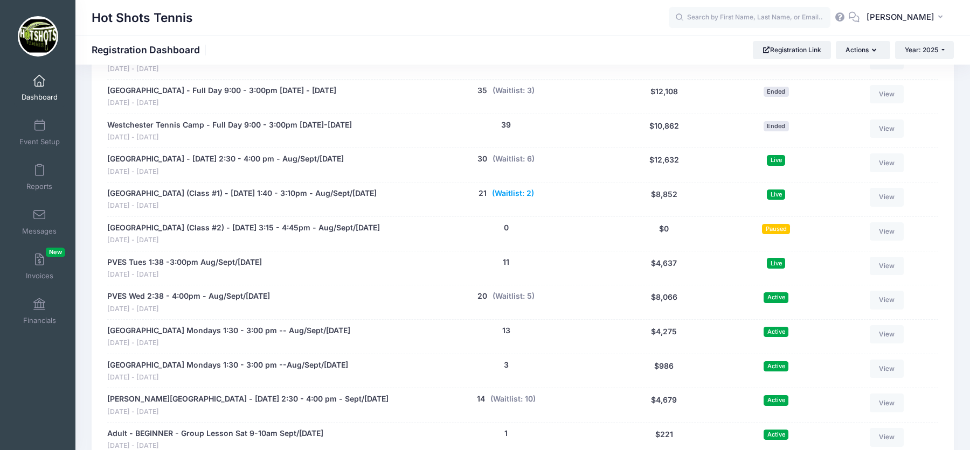
click at [506, 188] on button "(Waitlist: 2)" at bounding box center [513, 193] width 42 height 11
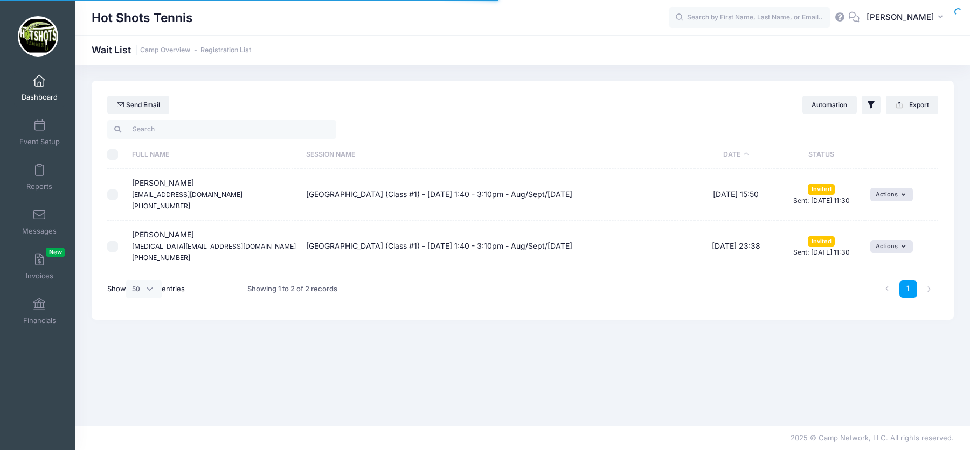
select select "50"
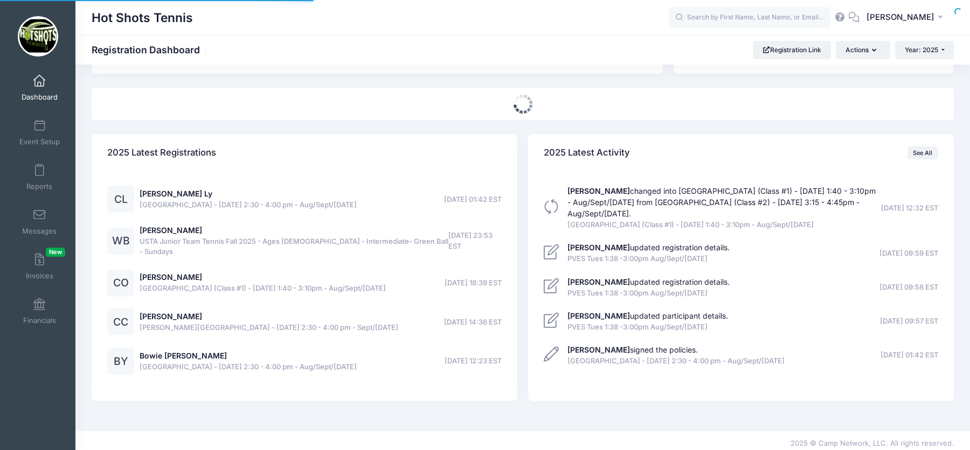
select select
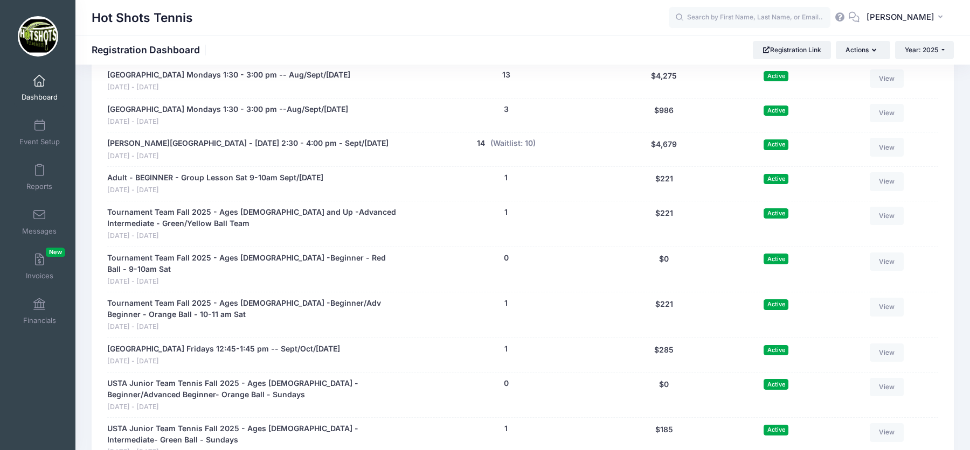
scroll to position [2126, 0]
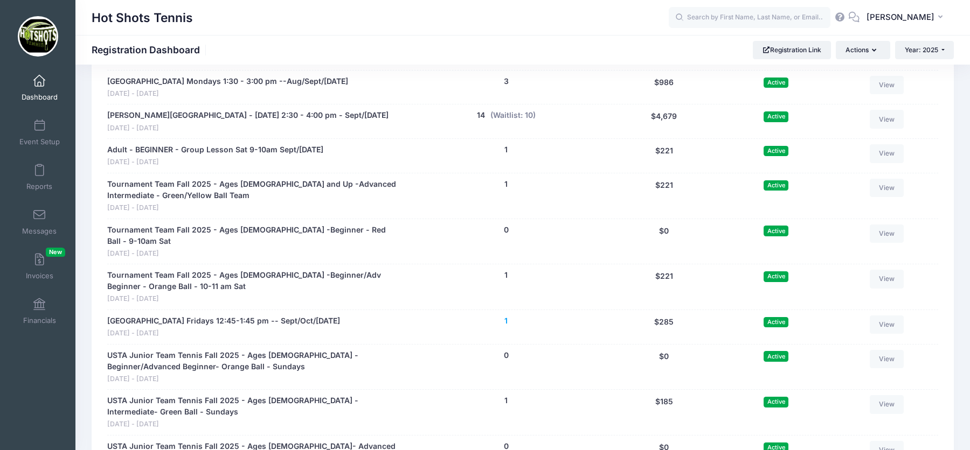
click at [506, 316] on button "1" at bounding box center [505, 321] width 3 height 11
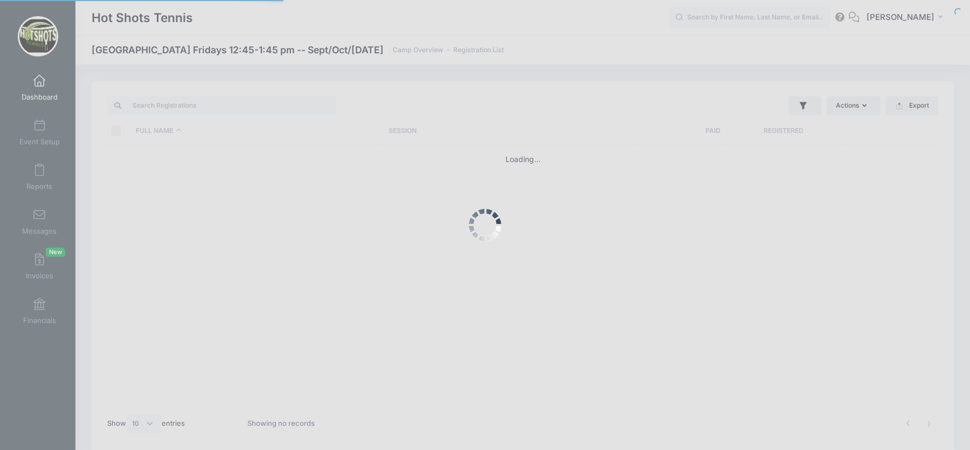
select select "10"
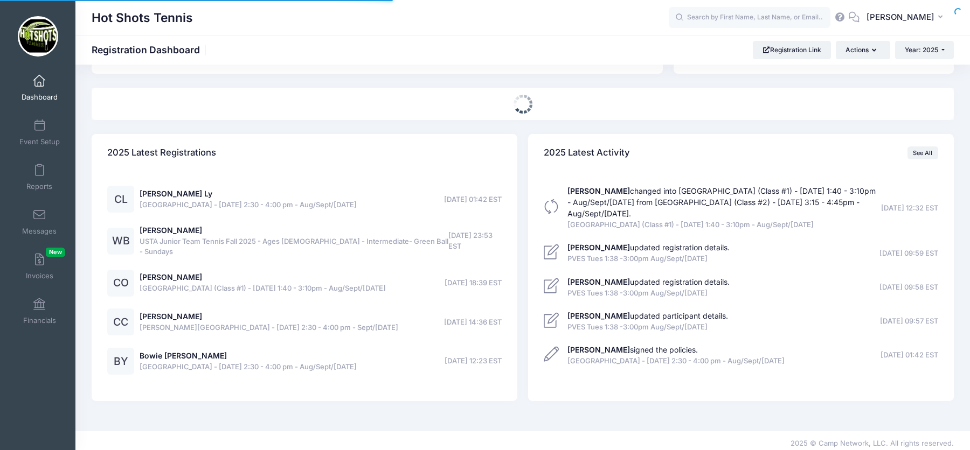
select select
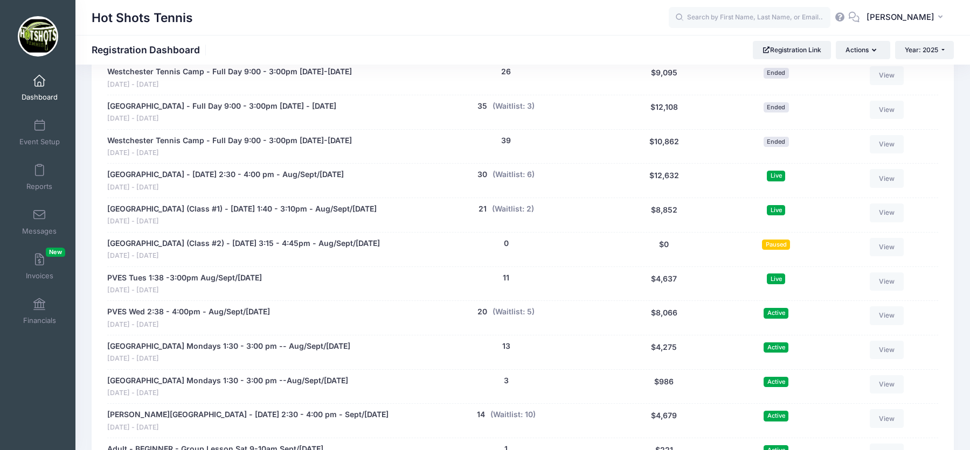
scroll to position [1843, 0]
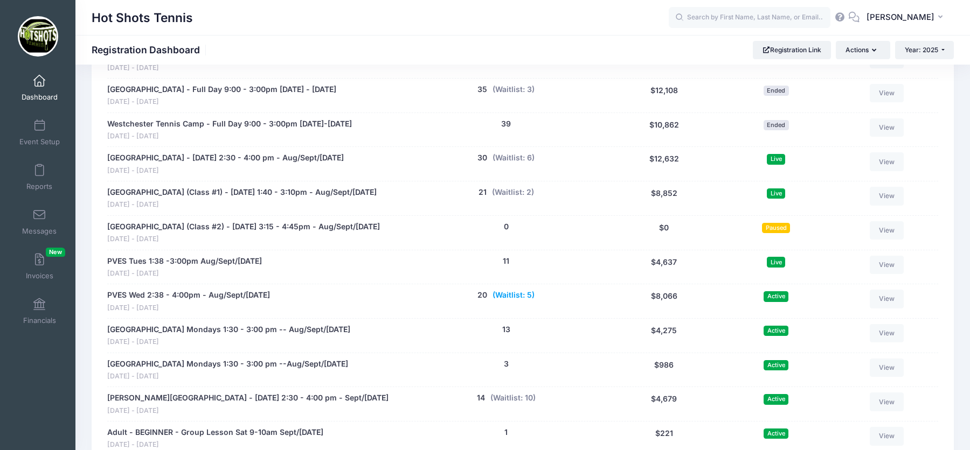
click at [520, 290] on button "(Waitlist: 5)" at bounding box center [513, 295] width 42 height 11
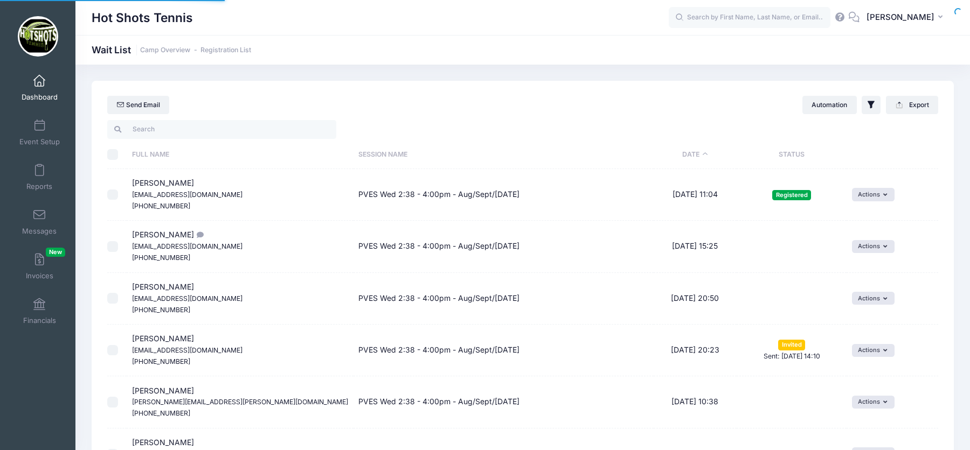
select select "50"
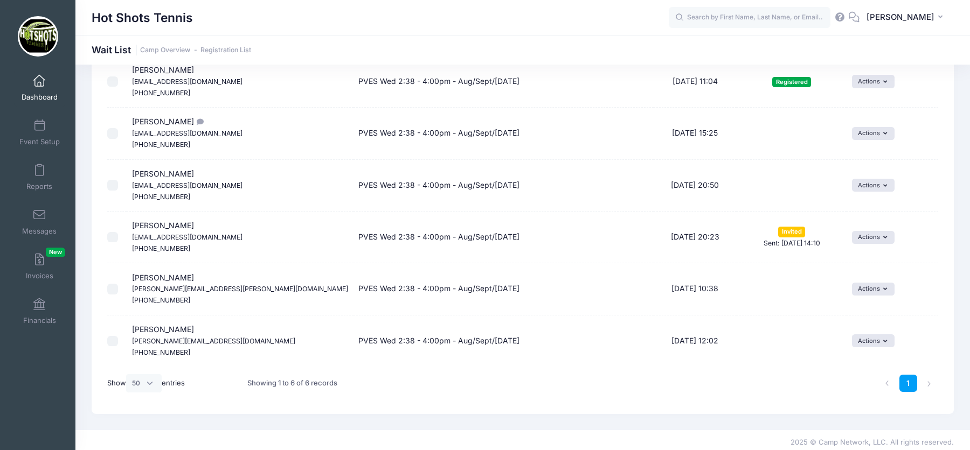
scroll to position [116, 0]
